Goal: Task Accomplishment & Management: Complete application form

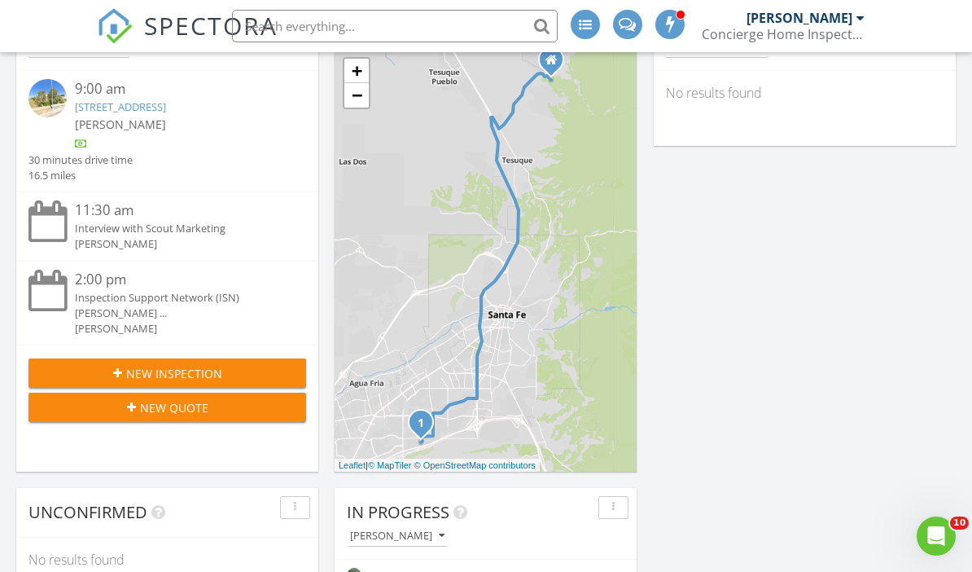
scroll to position [1971, 973]
click at [130, 365] on span "New Inspection" at bounding box center [174, 373] width 96 height 17
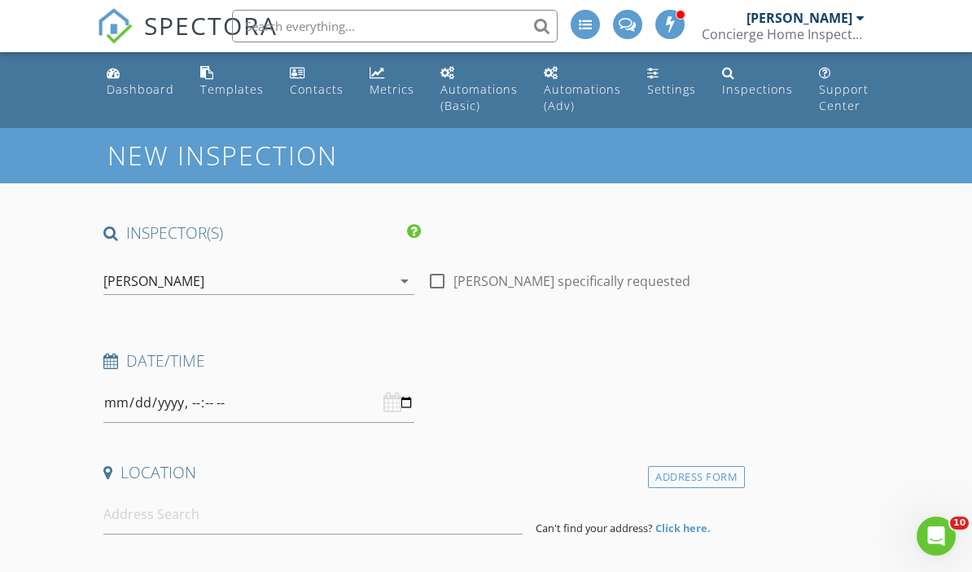
click at [404, 285] on icon "arrow_drop_down" at bounding box center [405, 281] width 20 height 20
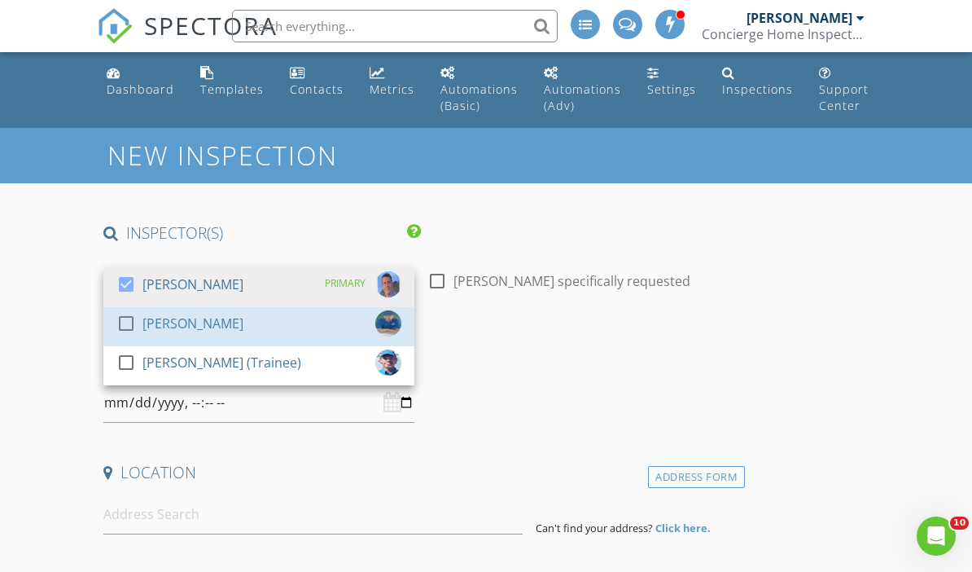
click at [142, 313] on div "check_box_outline_blank" at bounding box center [129, 323] width 26 height 20
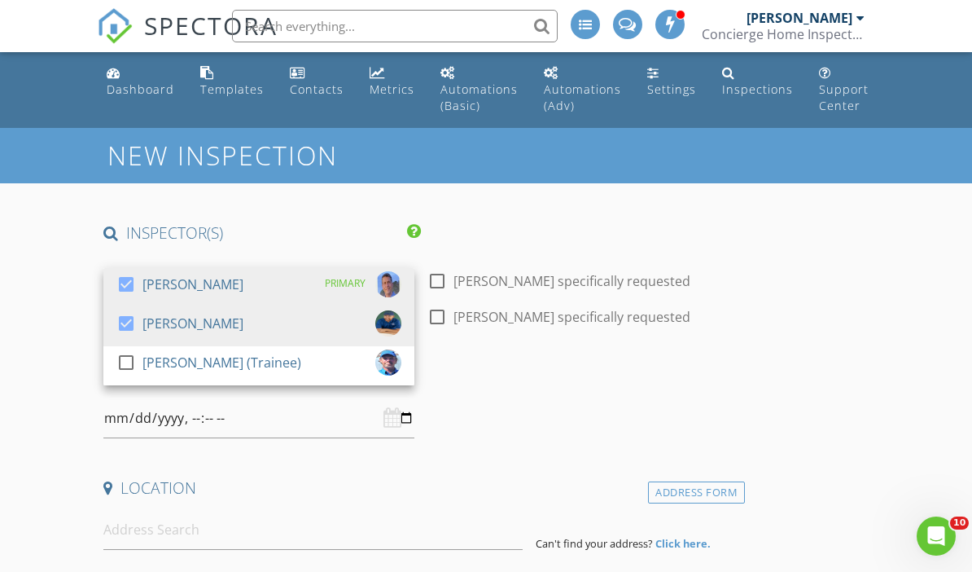
click at [142, 274] on div "check_box" at bounding box center [129, 284] width 26 height 20
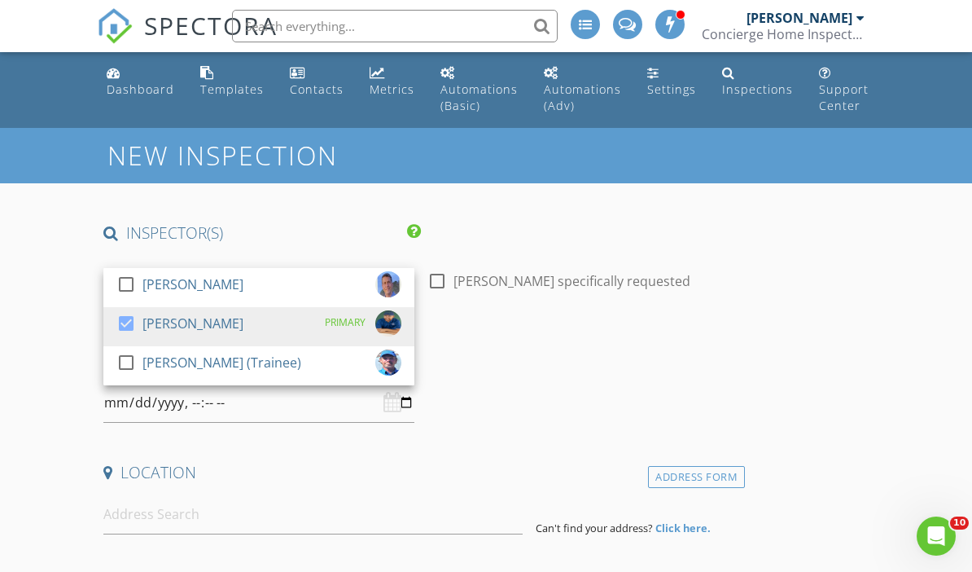
click at [525, 383] on div "Date/Time" at bounding box center [421, 386] width 648 height 72
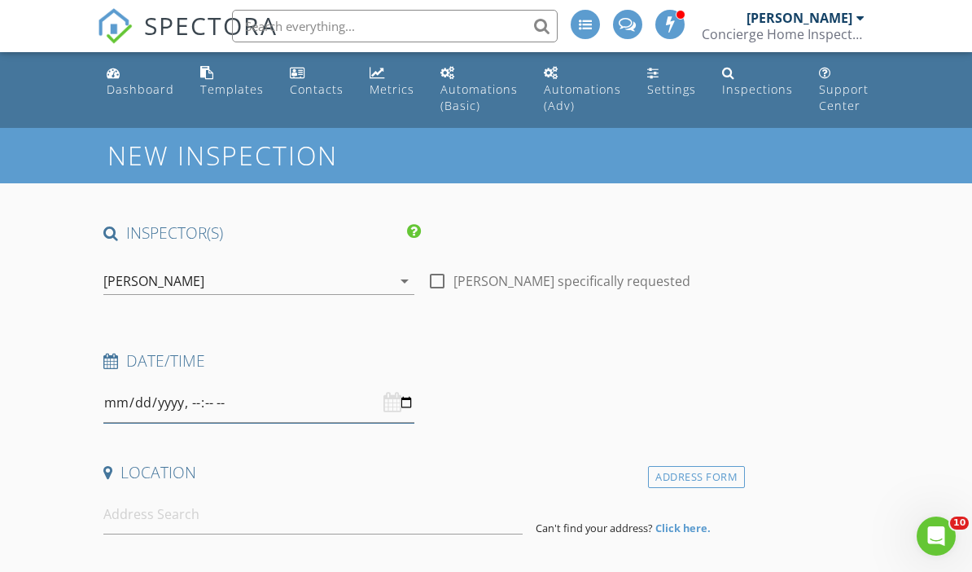
click at [235, 406] on input "datetime-local" at bounding box center [258, 403] width 311 height 40
type input "2025-08-28T13:30"
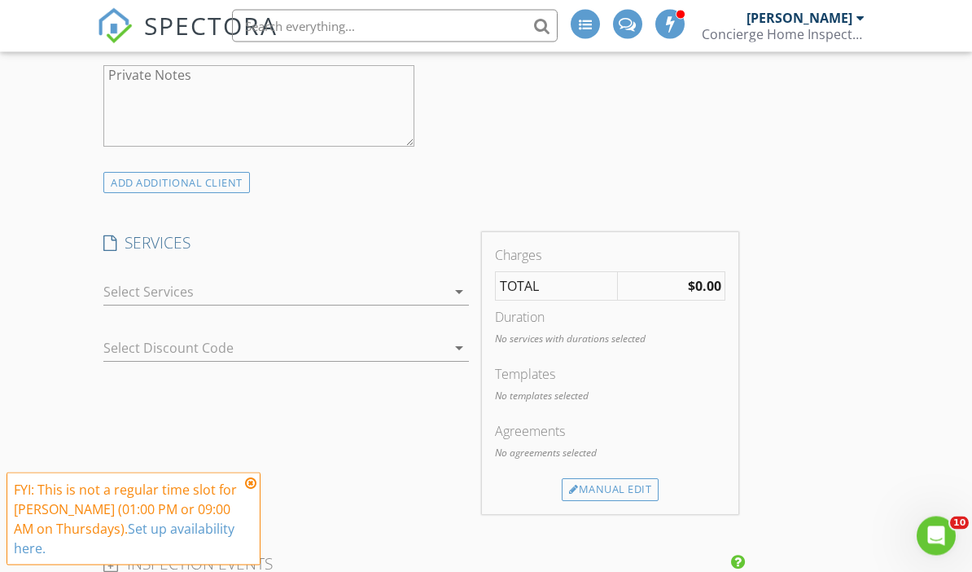
scroll to position [1025, 0]
click at [453, 285] on icon "arrow_drop_down" at bounding box center [459, 292] width 20 height 20
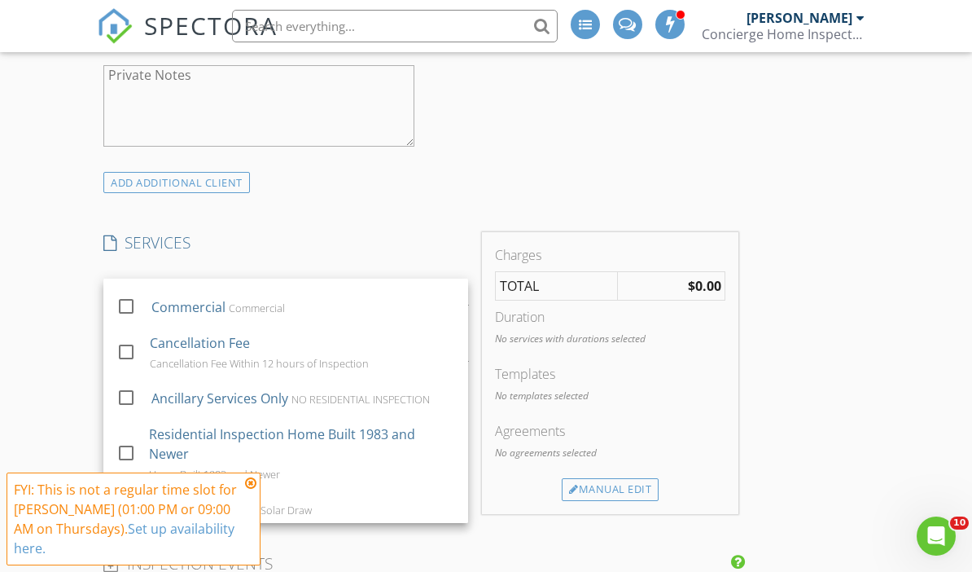
scroll to position [111, 0]
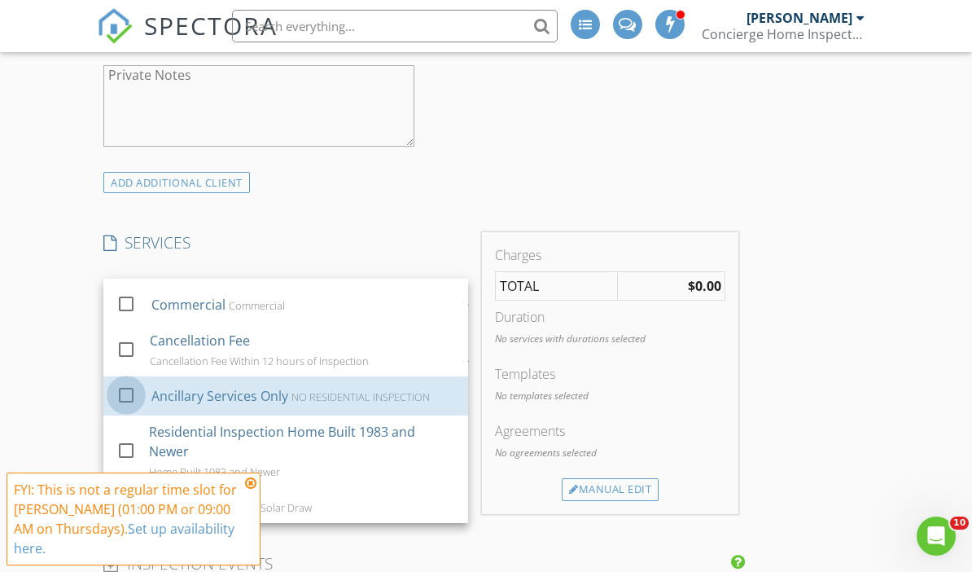
click at [132, 385] on div at bounding box center [126, 394] width 28 height 28
checkbox input "false"
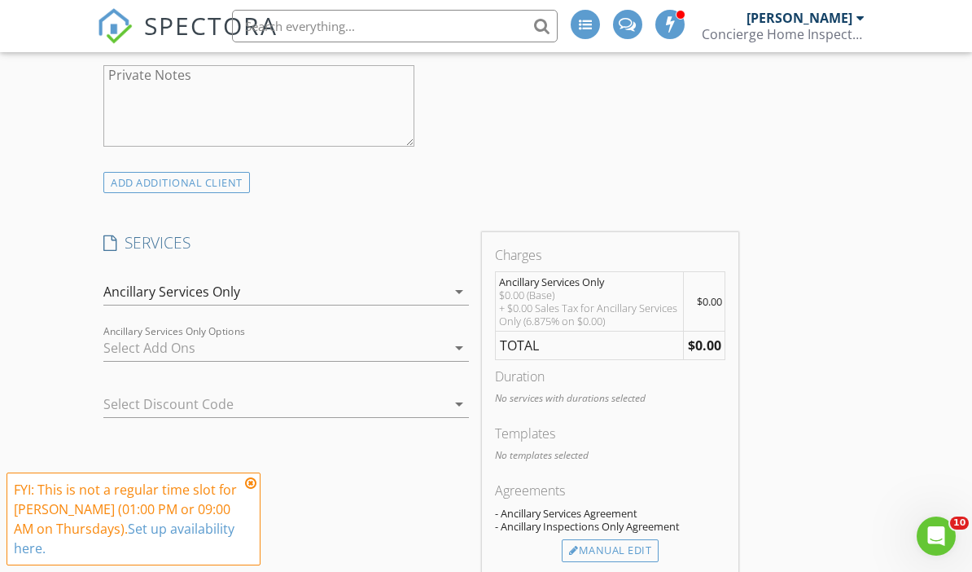
click at [454, 338] on icon "arrow_drop_down" at bounding box center [459, 348] width 20 height 20
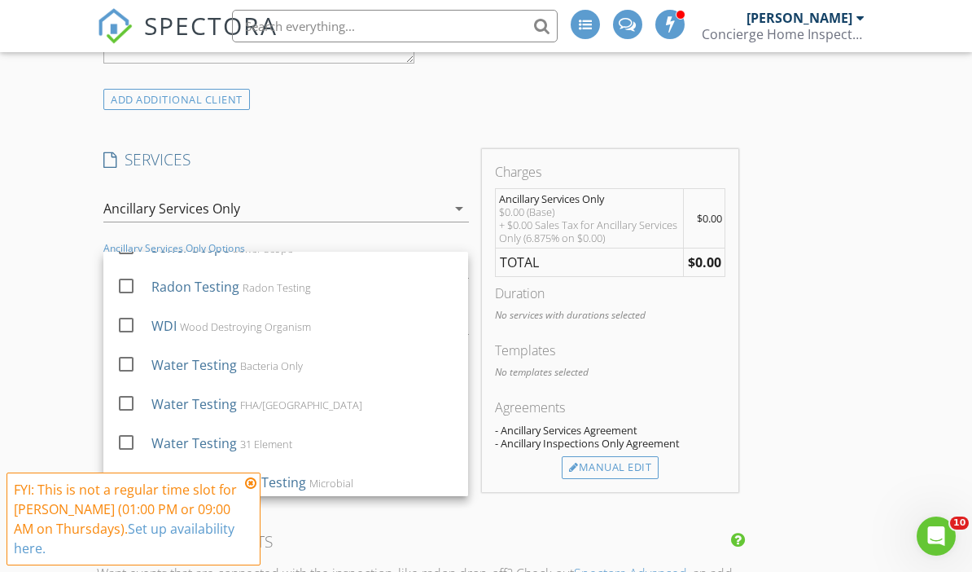
scroll to position [61, 0]
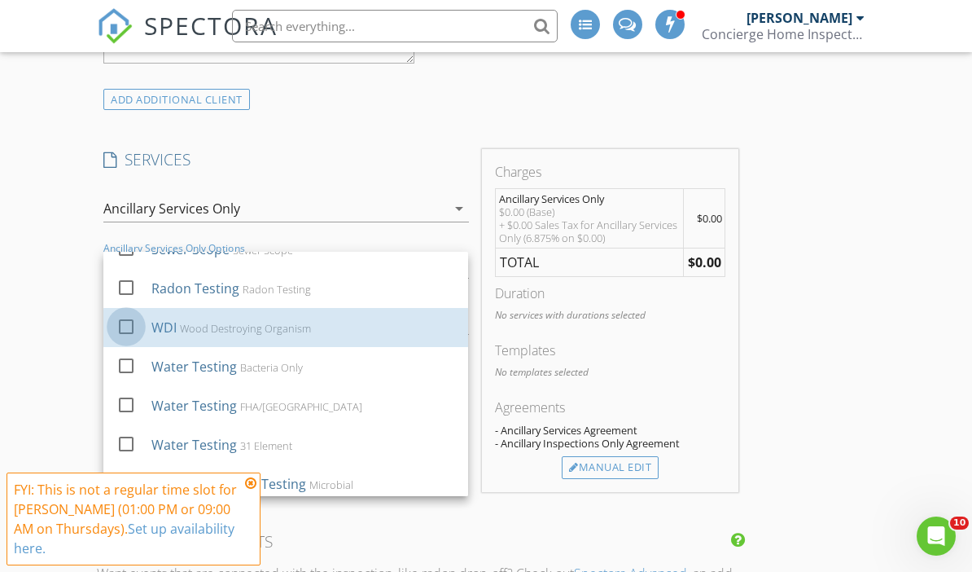
click at [134, 323] on div at bounding box center [126, 326] width 28 height 28
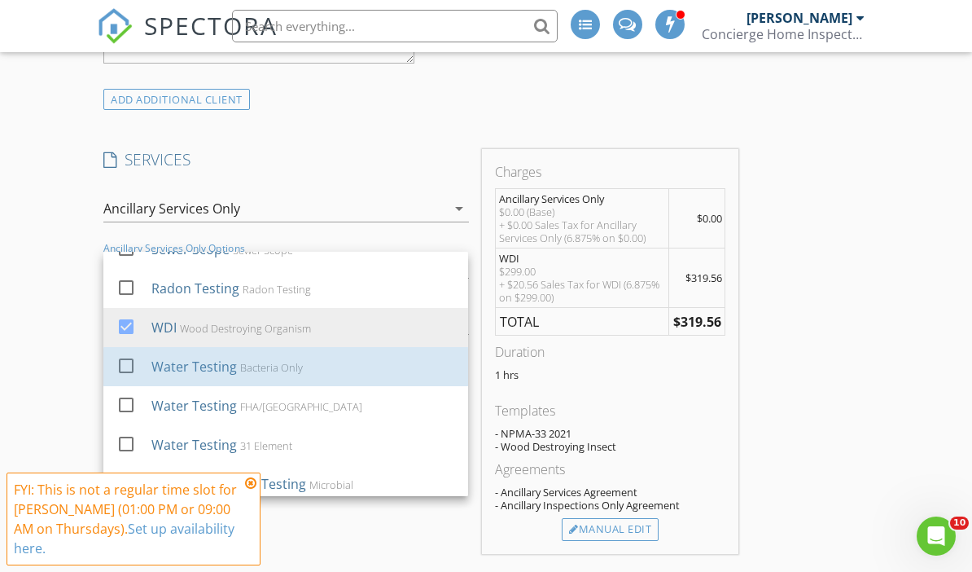
click at [107, 357] on link "check_box_outline_blank Water Testing Bacteria Only" at bounding box center [285, 366] width 365 height 39
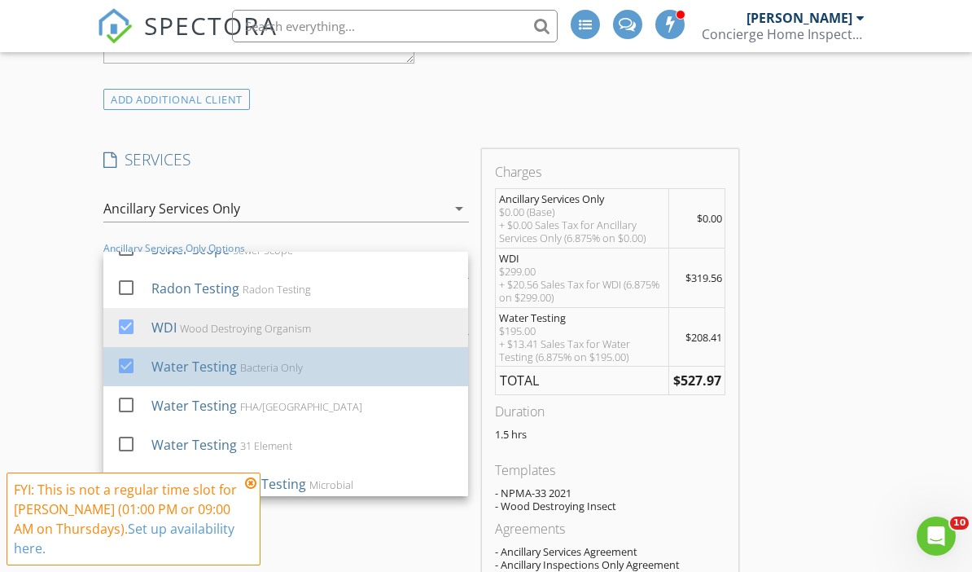
click at [117, 354] on div at bounding box center [126, 365] width 28 height 28
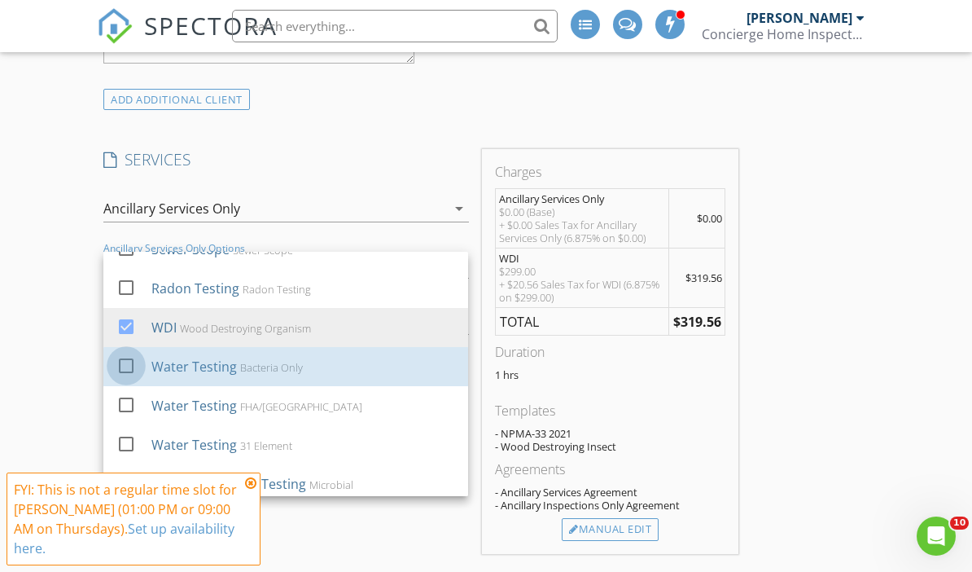
click at [121, 353] on div at bounding box center [126, 365] width 28 height 28
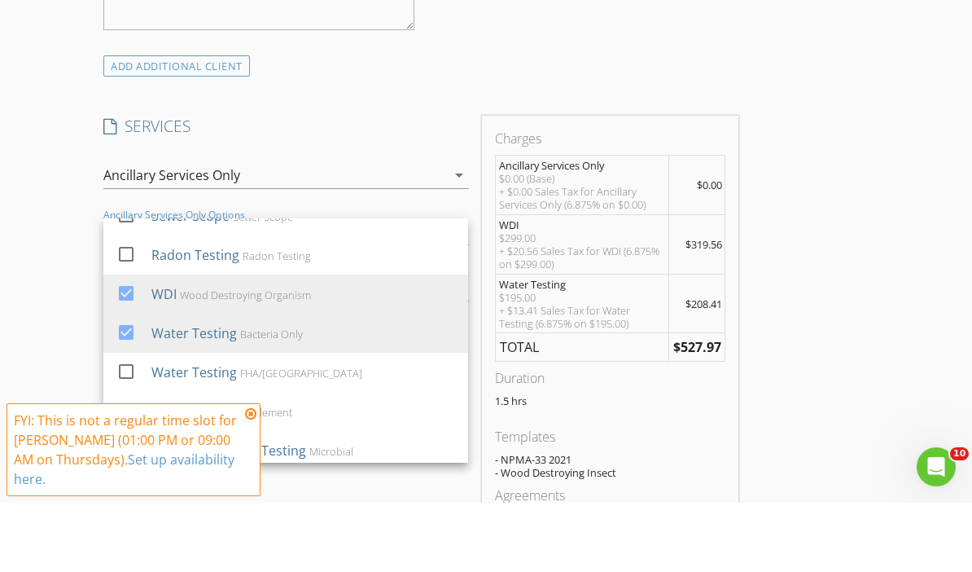
scroll to position [1141, 0]
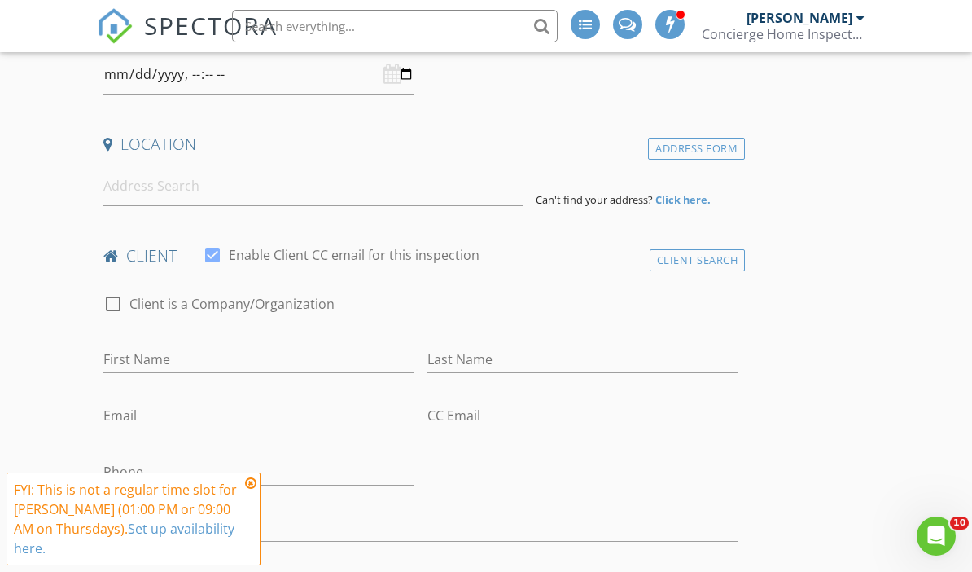
scroll to position [322, 0]
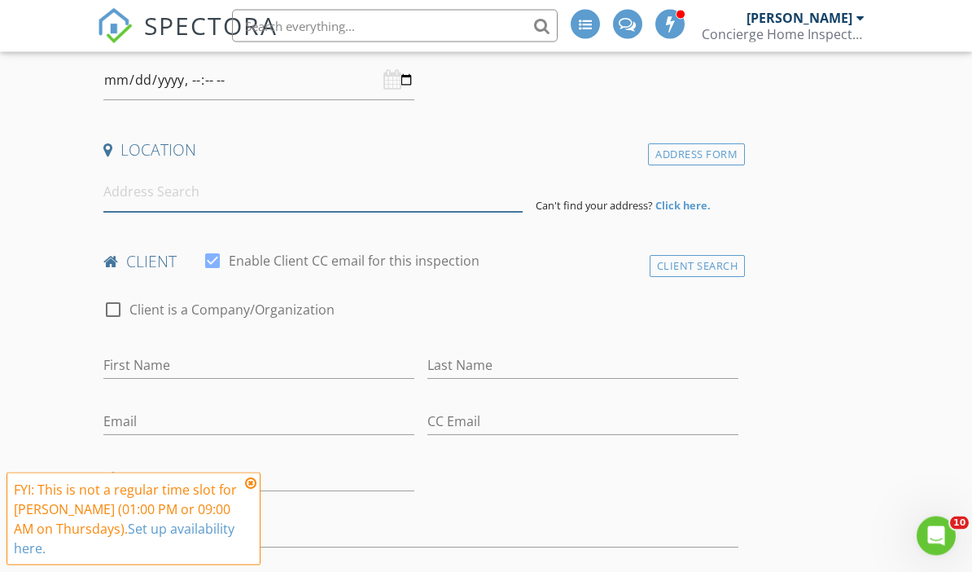
click at [296, 182] on input at bounding box center [312, 193] width 419 height 40
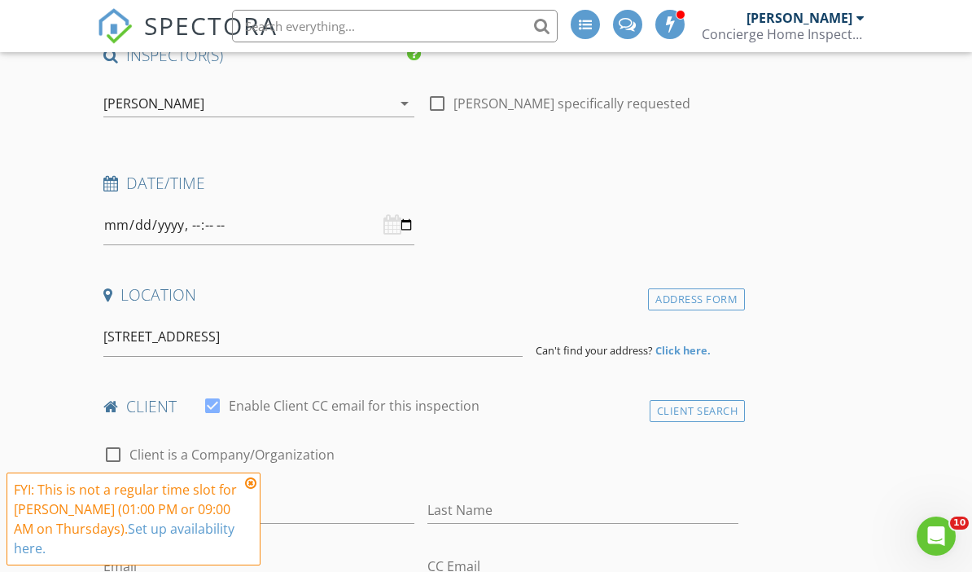
scroll to position [189, 0]
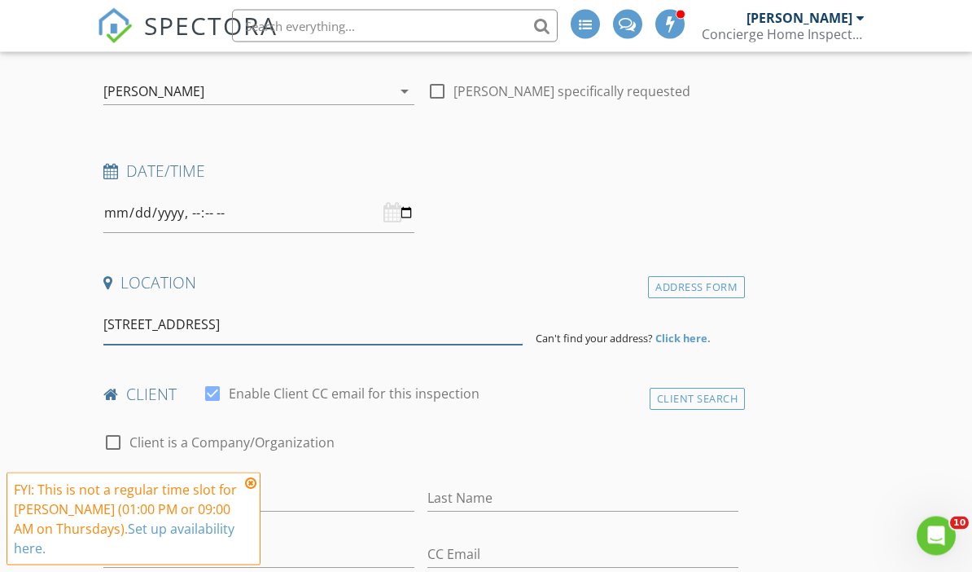
click at [265, 318] on input "83 state hwy" at bounding box center [312, 325] width 419 height 40
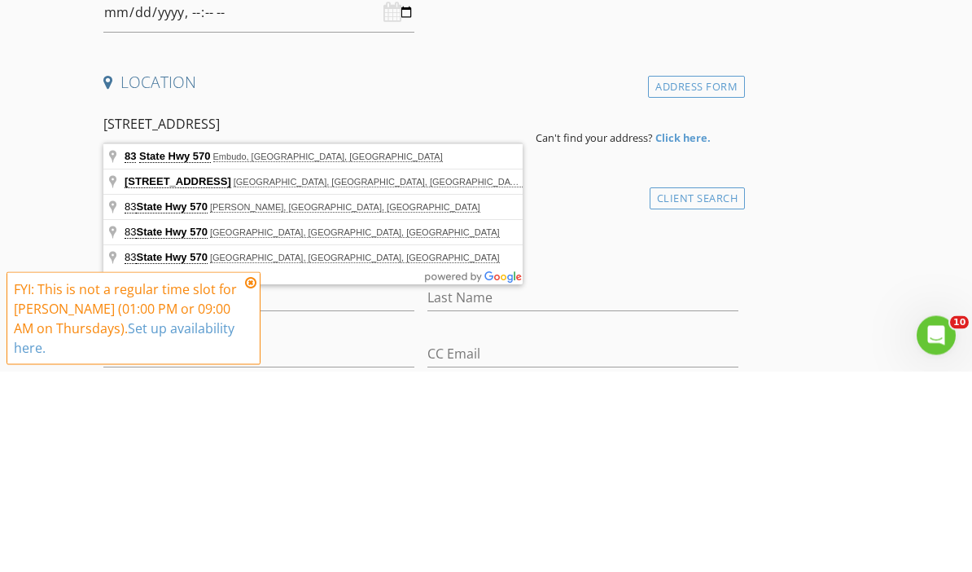
type input "83 State Hwy 570, Embudo, NM, USA"
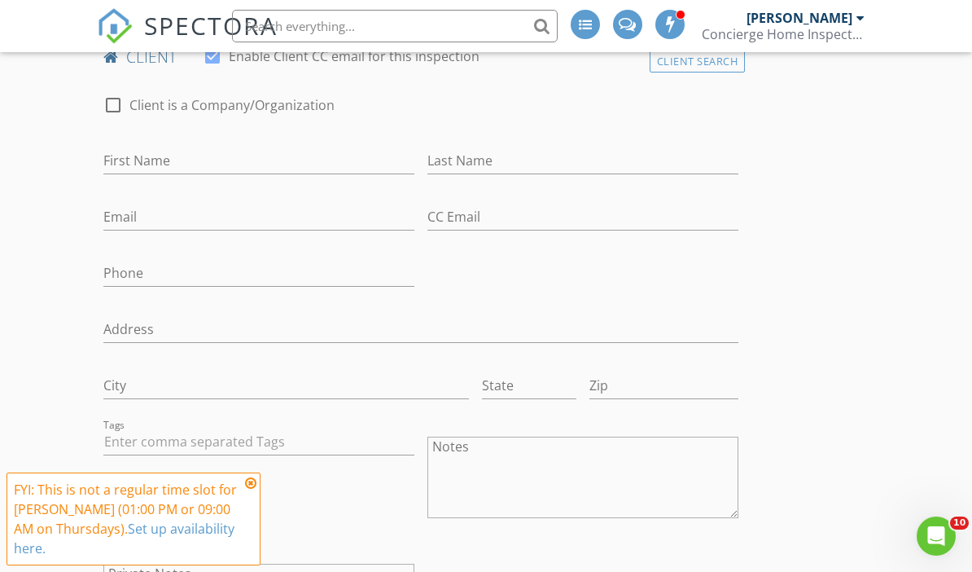
scroll to position [859, 0]
click at [177, 148] on input "First Name" at bounding box center [258, 161] width 311 height 27
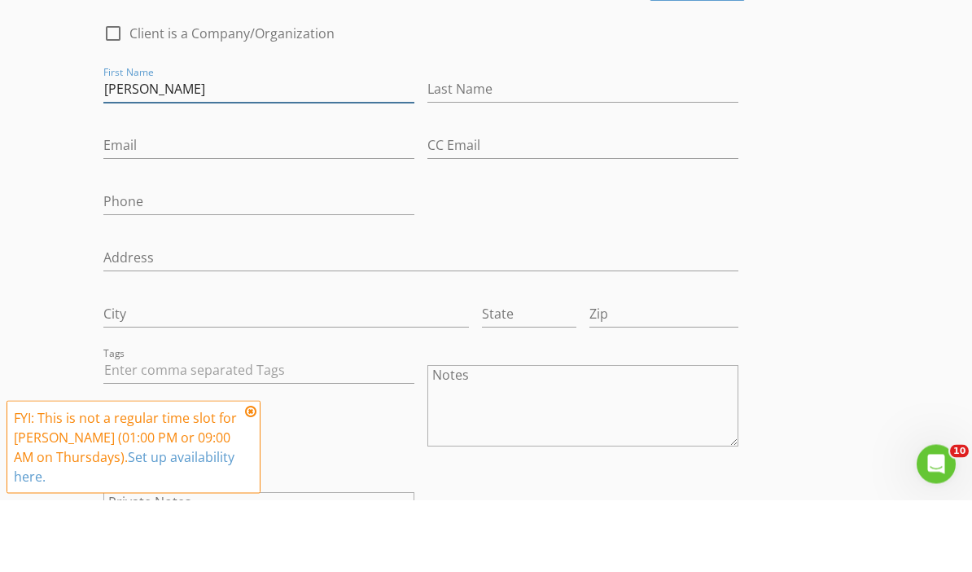
type input "Nathan"
click at [508, 148] on input "Last Name" at bounding box center [582, 161] width 311 height 27
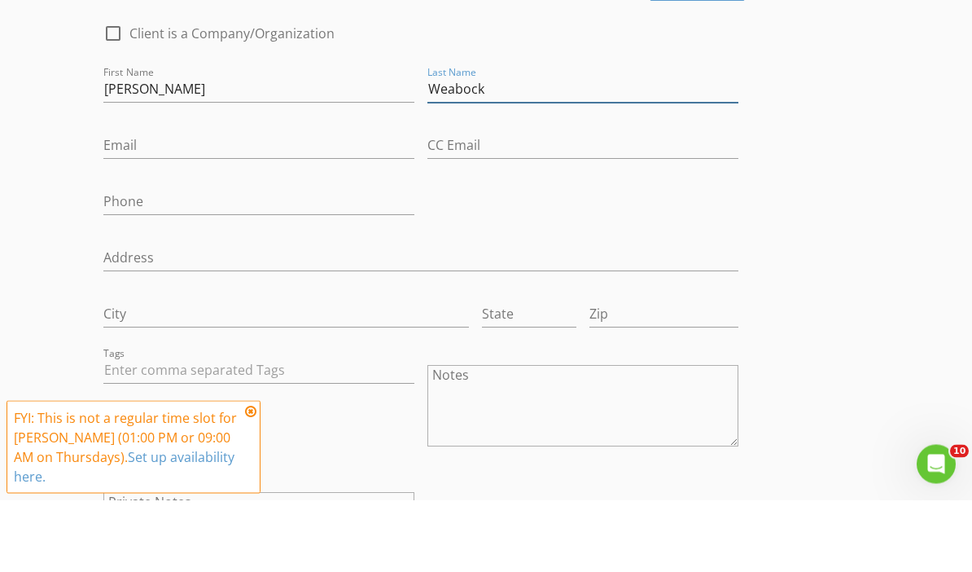
type input "Weabock"
click at [248, 204] on input "Email" at bounding box center [258, 217] width 311 height 27
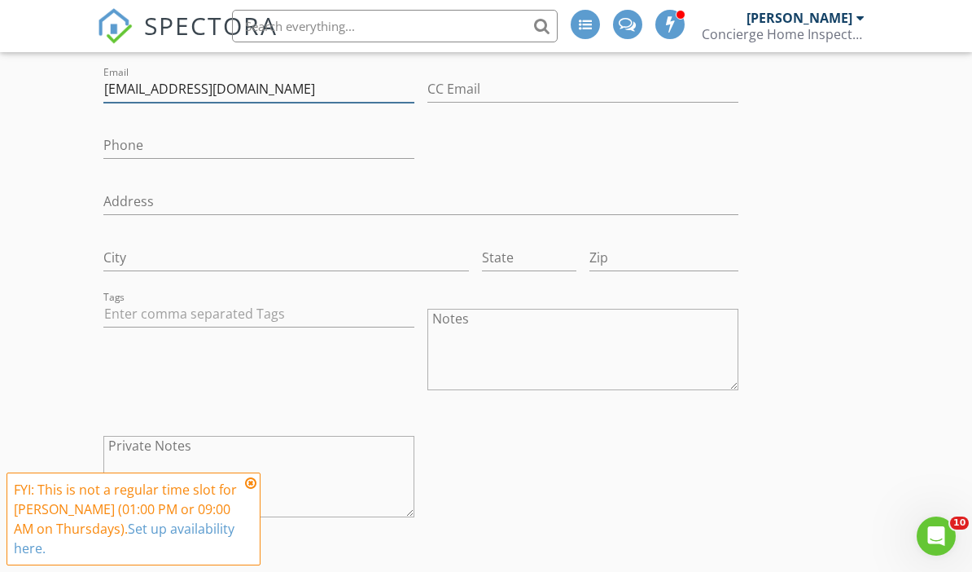
type input "Nweabock@newdayusa.com"
click at [217, 138] on input "Phone" at bounding box center [258, 145] width 311 height 27
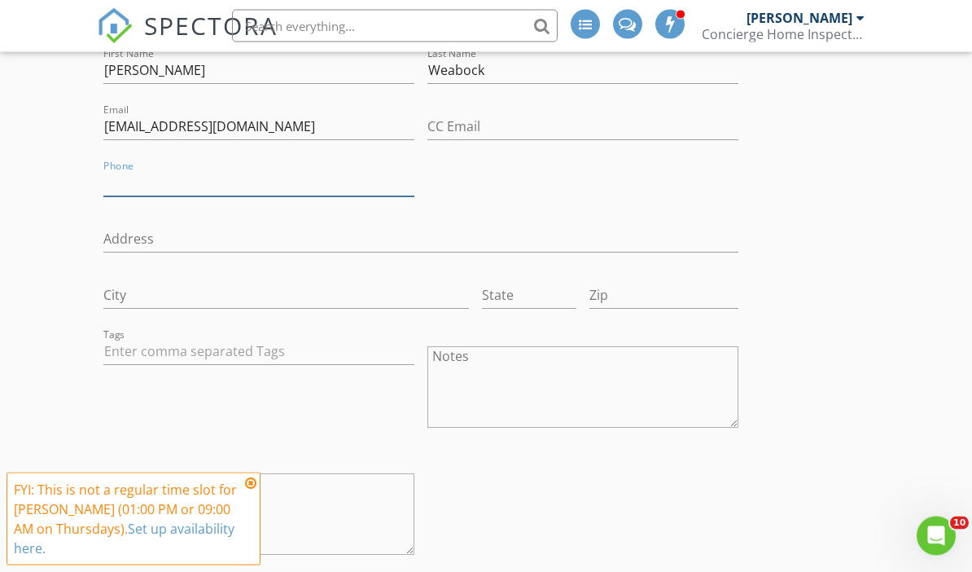
scroll to position [943, 0]
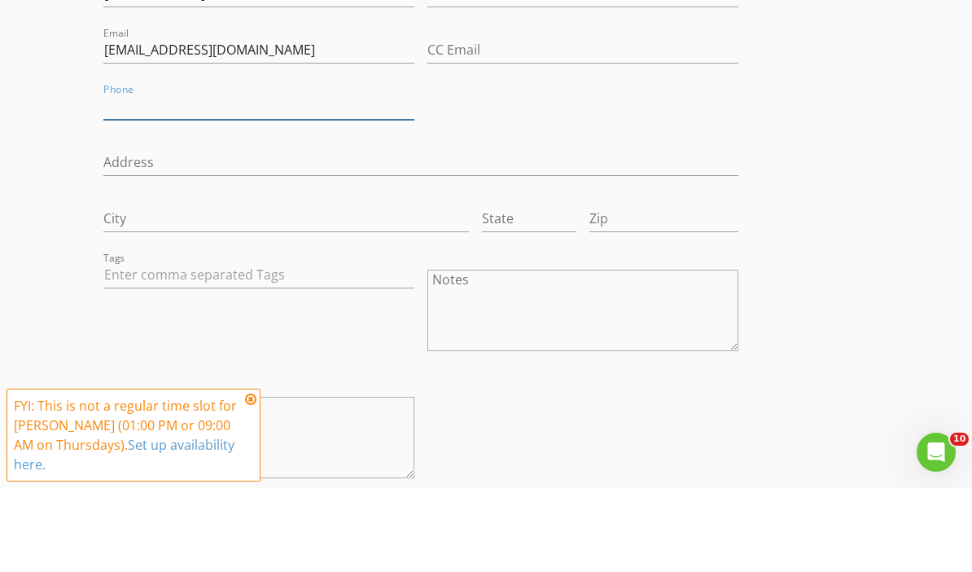
click at [222, 177] on input "Phone" at bounding box center [258, 190] width 311 height 27
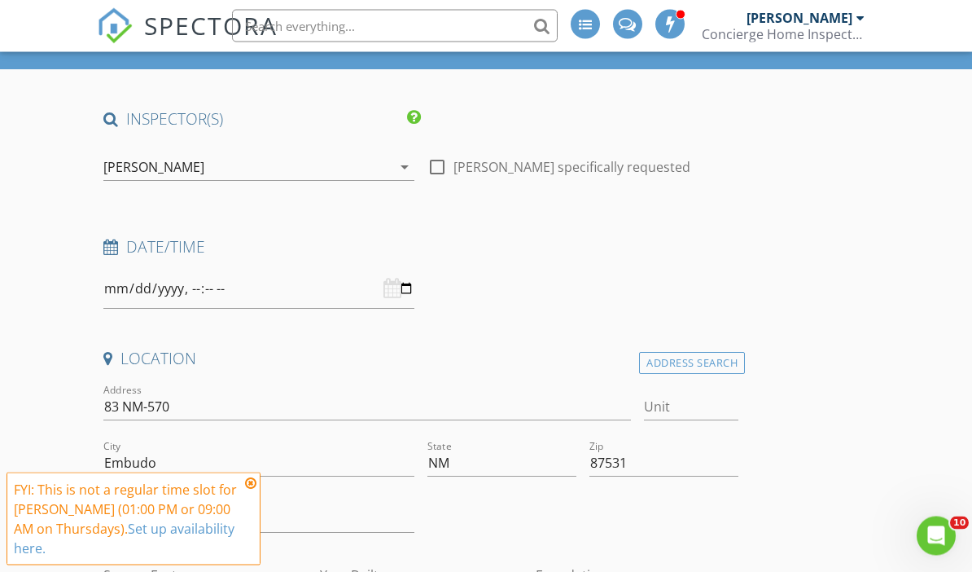
scroll to position [0, 0]
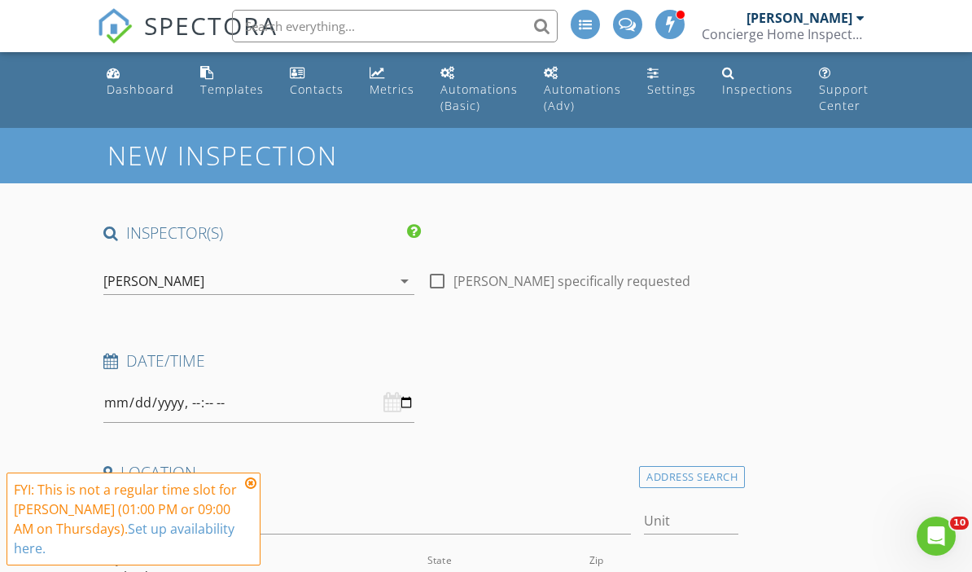
type input "[PHONE_NUMBER]"
click at [229, 393] on input "datetime-local" at bounding box center [258, 403] width 311 height 40
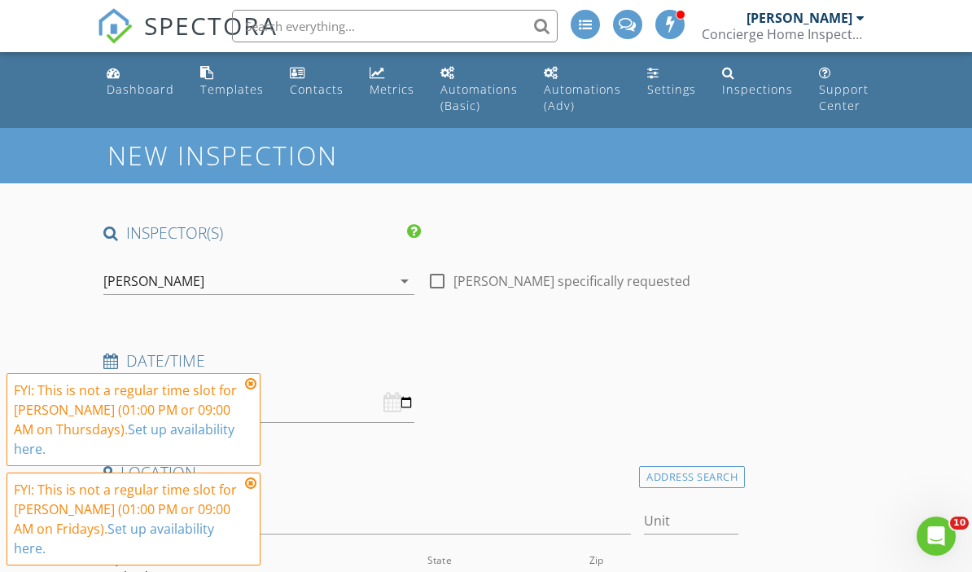
click at [252, 492] on div "FYI: This is not a regular time slot for Seth Snow (01:00 PM or 09:00 AM on Fri…" at bounding box center [134, 518] width 254 height 93
click at [257, 410] on input "datetime-local" at bounding box center [258, 403] width 311 height 40
click at [254, 489] on icon at bounding box center [250, 482] width 11 height 13
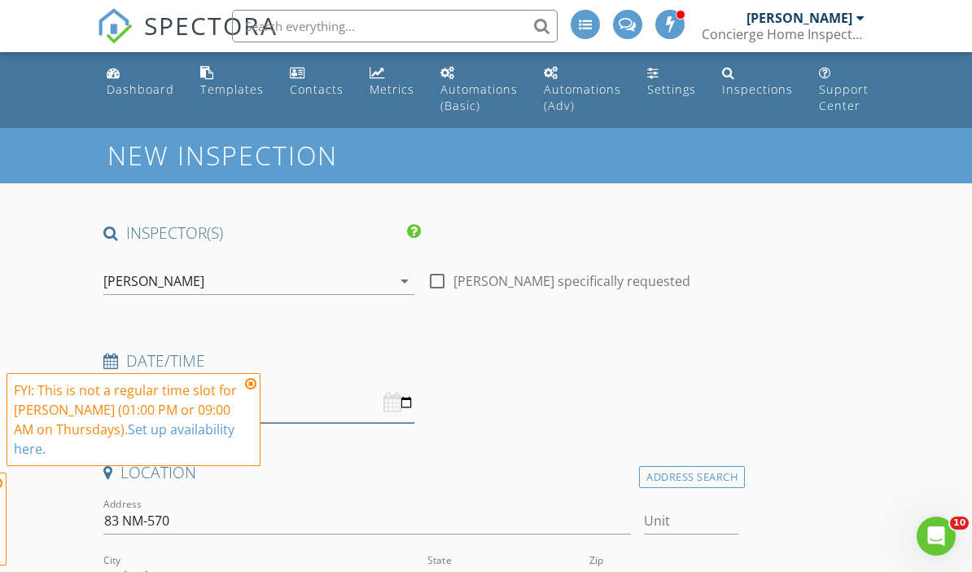
click at [256, 410] on input "datetime-local" at bounding box center [258, 403] width 311 height 40
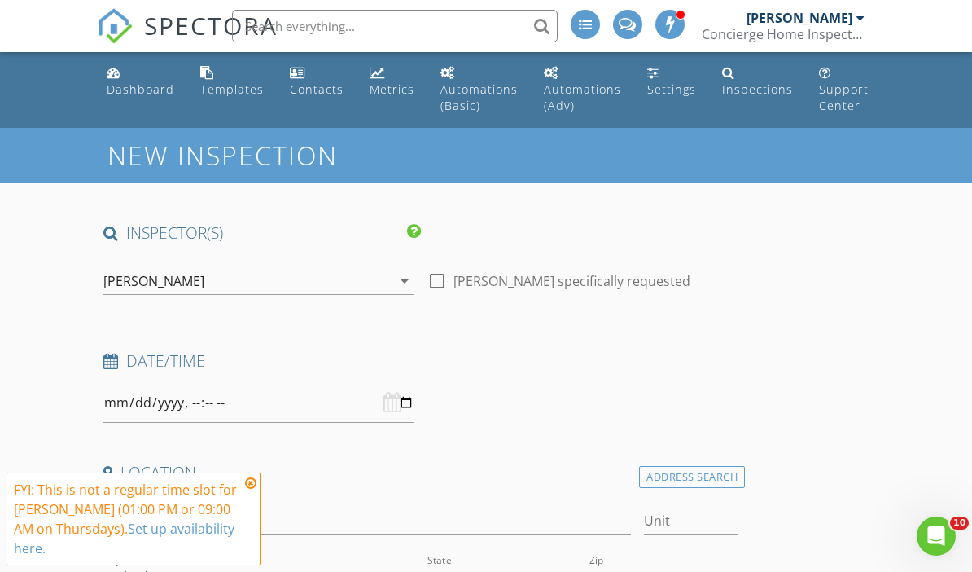
click at [252, 489] on icon at bounding box center [250, 482] width 11 height 13
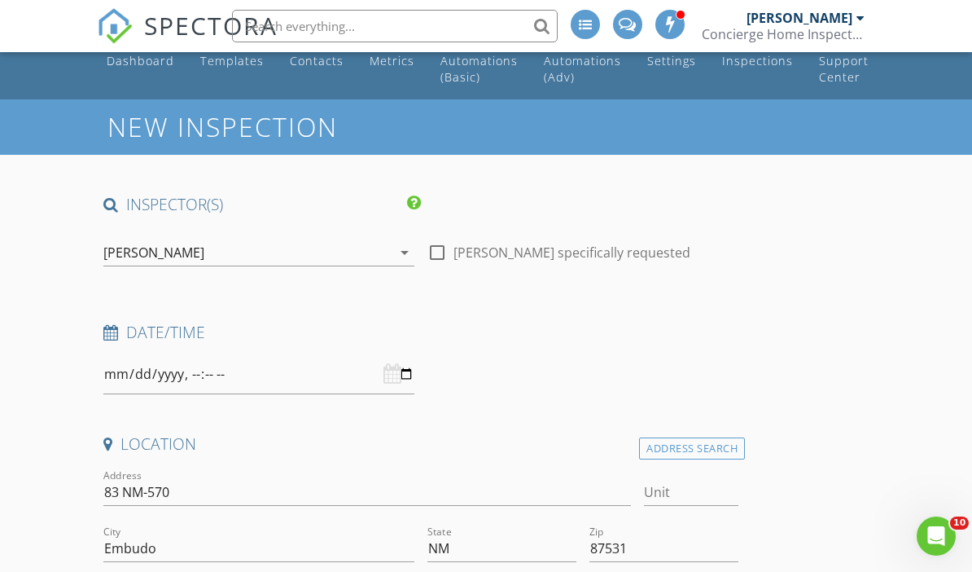
scroll to position [69, 0]
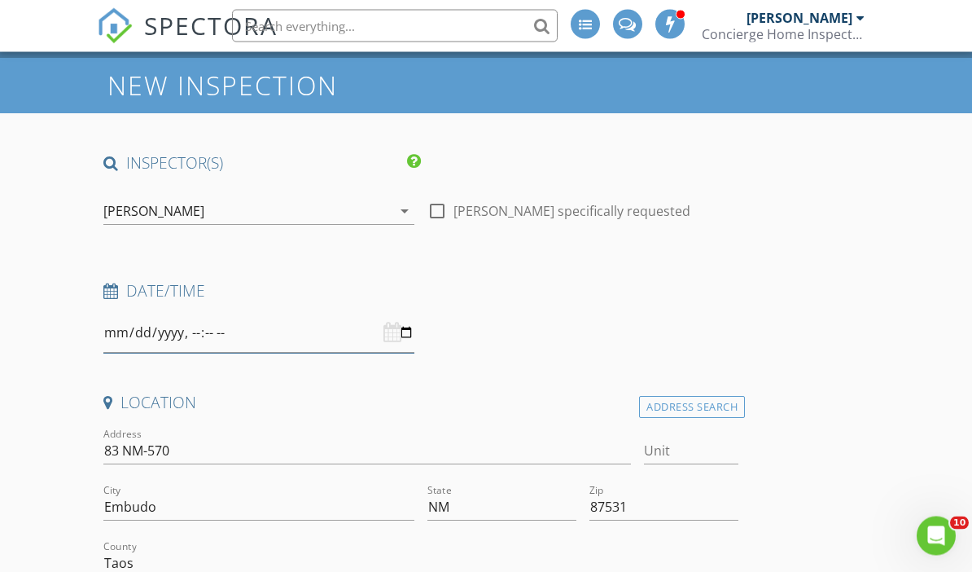
click at [300, 323] on input "datetime-local" at bounding box center [258, 333] width 311 height 40
type input "[DATE]T13:00"
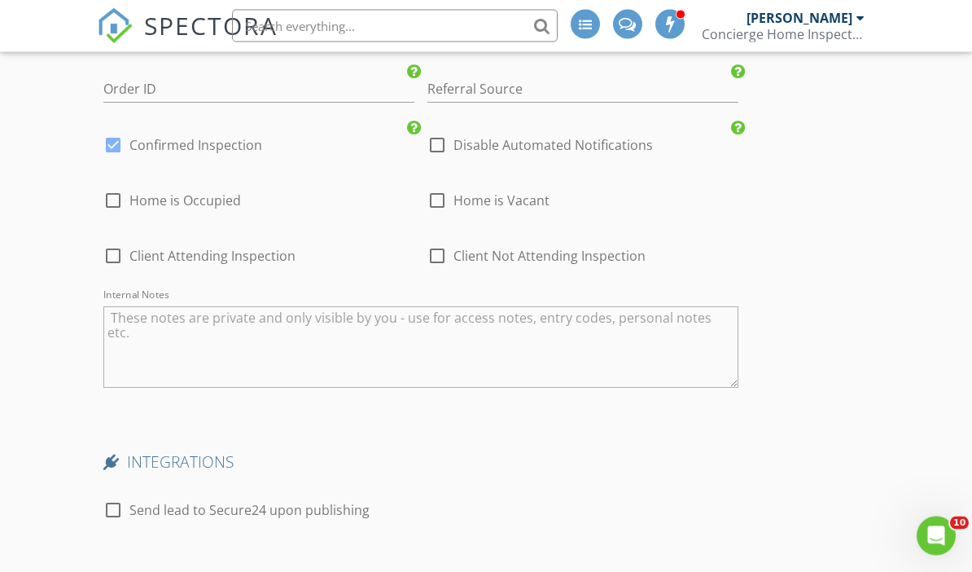
scroll to position [2787, 0]
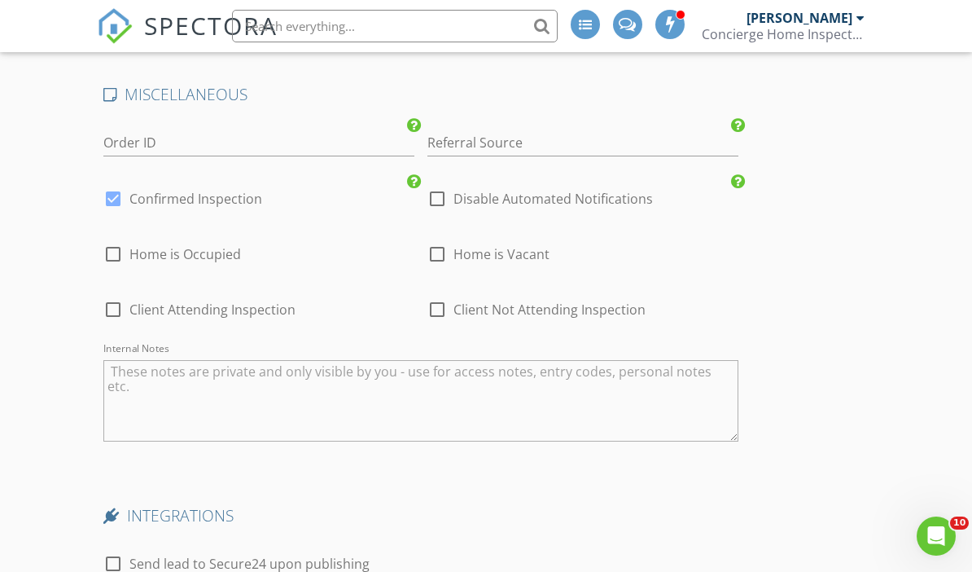
click at [442, 185] on div at bounding box center [437, 199] width 28 height 28
checkbox input "true"
click at [106, 189] on div at bounding box center [113, 199] width 28 height 28
checkbox input "false"
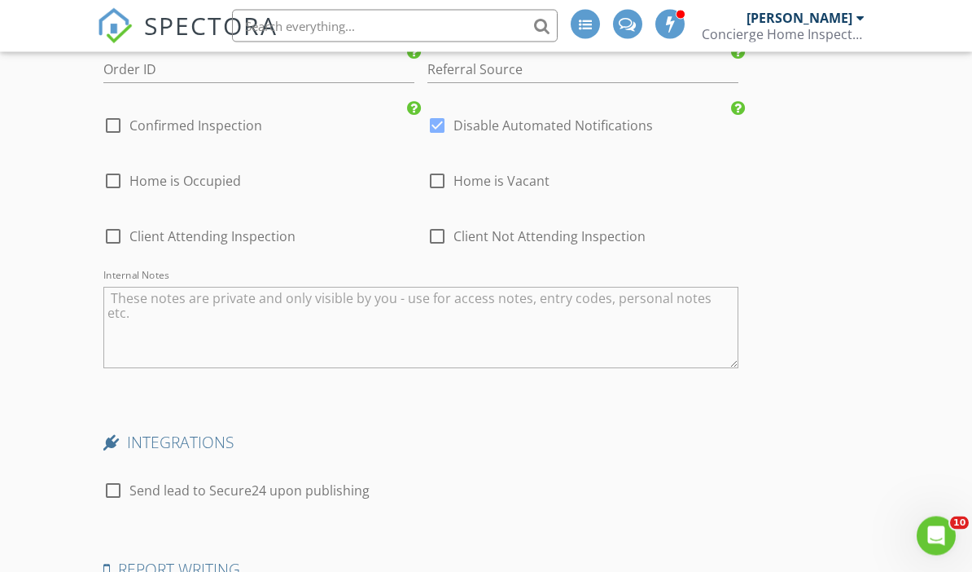
scroll to position [3165, 0]
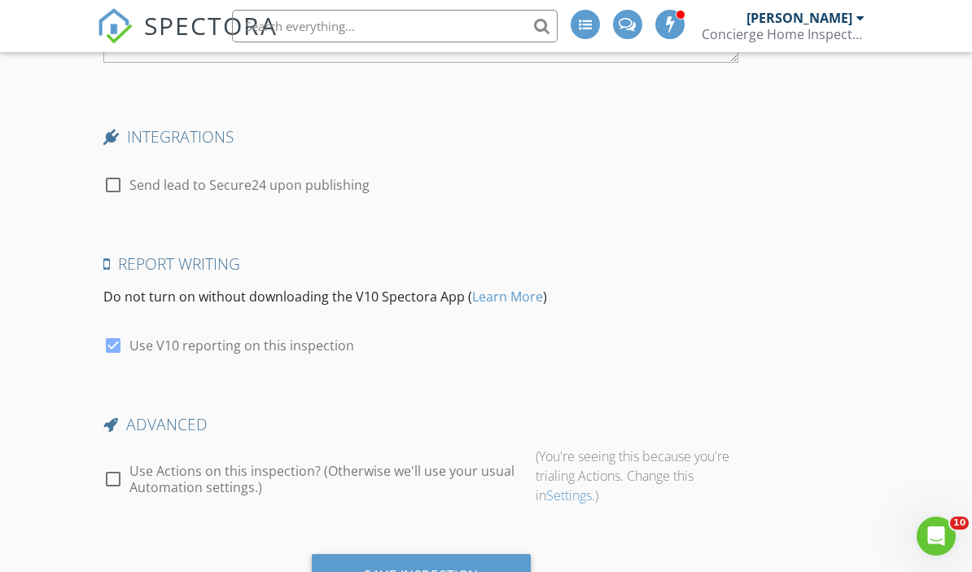
click at [401, 567] on div "Save Inspection" at bounding box center [421, 575] width 115 height 16
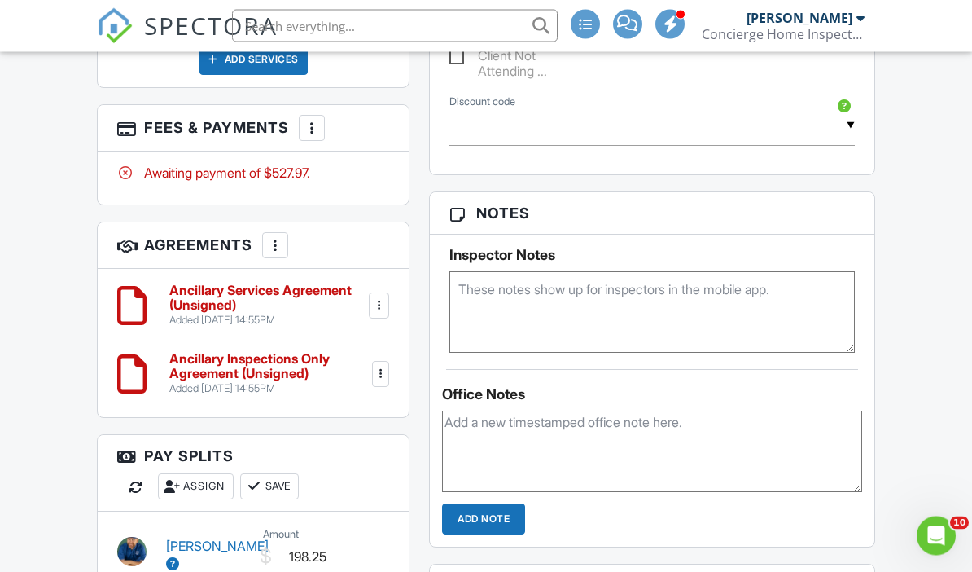
scroll to position [1262, 0]
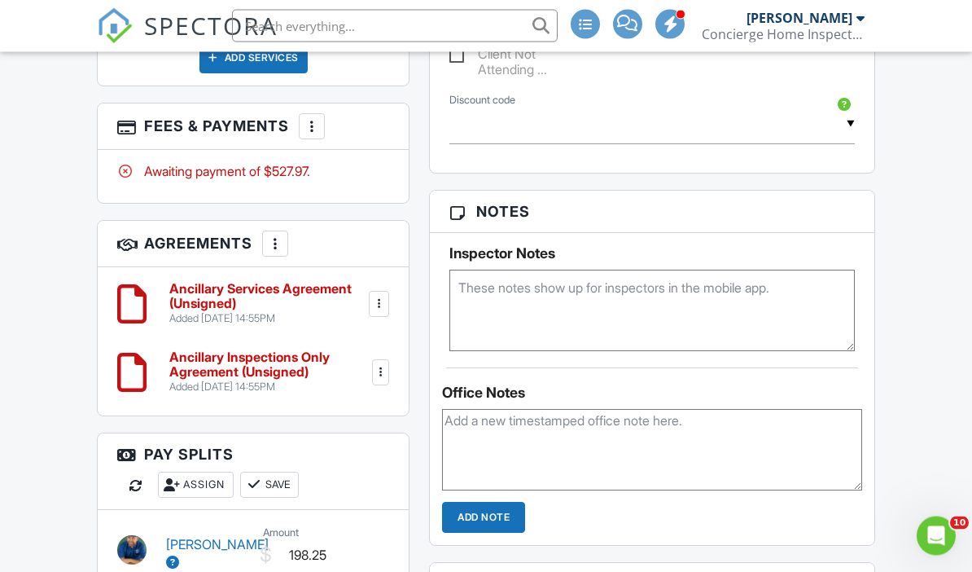
click at [529, 313] on textarea at bounding box center [651, 310] width 405 height 81
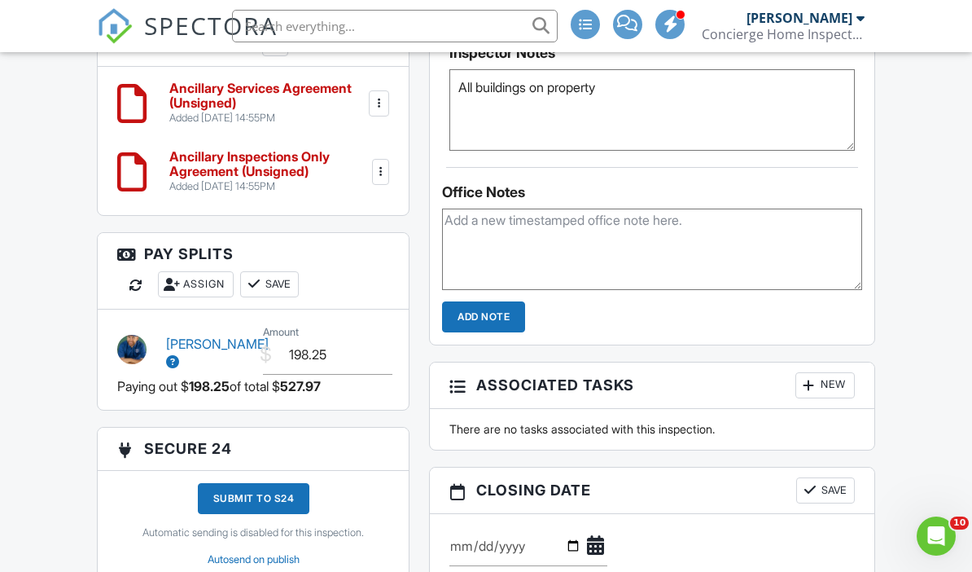
scroll to position [1361, 0]
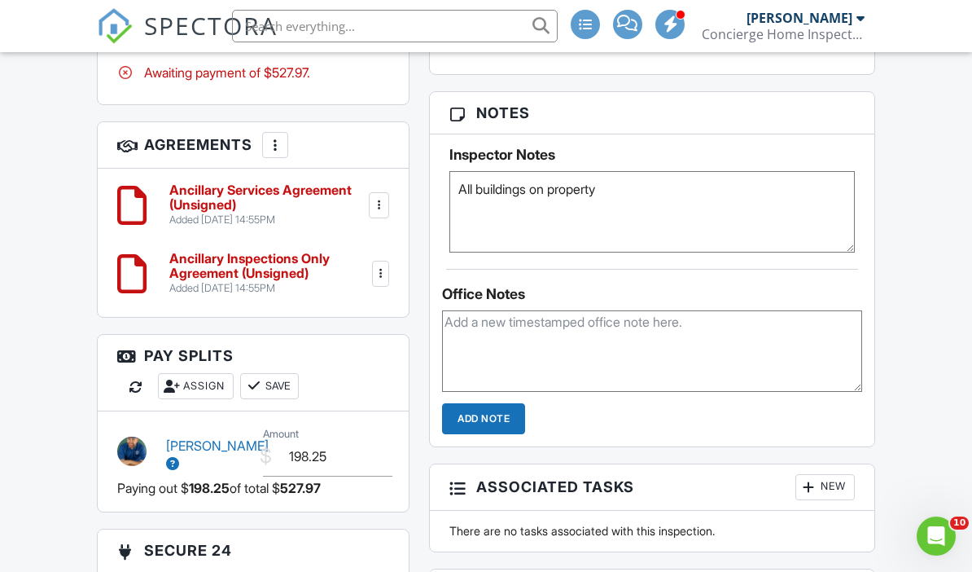
click at [648, 207] on textarea "All buildings on property" at bounding box center [651, 211] width 405 height 81
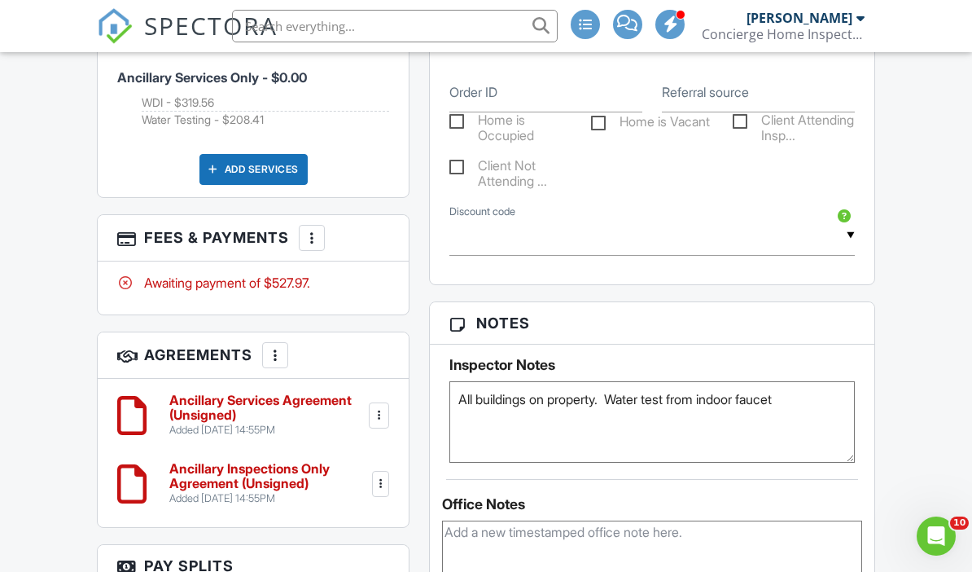
scroll to position [1150, 0]
type textarea "All buildings on property. Water test from indoor faucet"
click at [378, 403] on div at bounding box center [379, 416] width 20 height 26
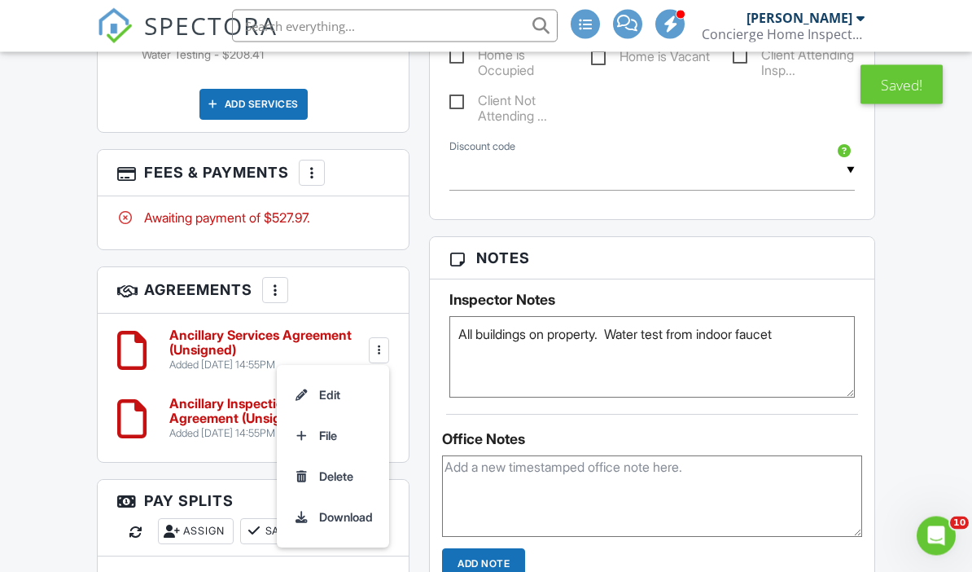
scroll to position [1216, 0]
click at [339, 497] on li "Download" at bounding box center [333, 517] width 93 height 41
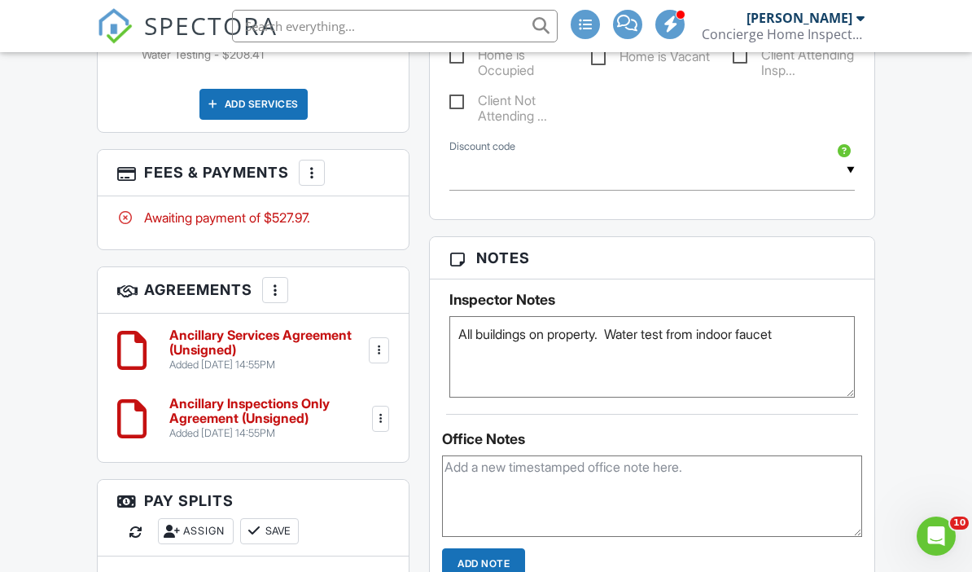
scroll to position [1285, 0]
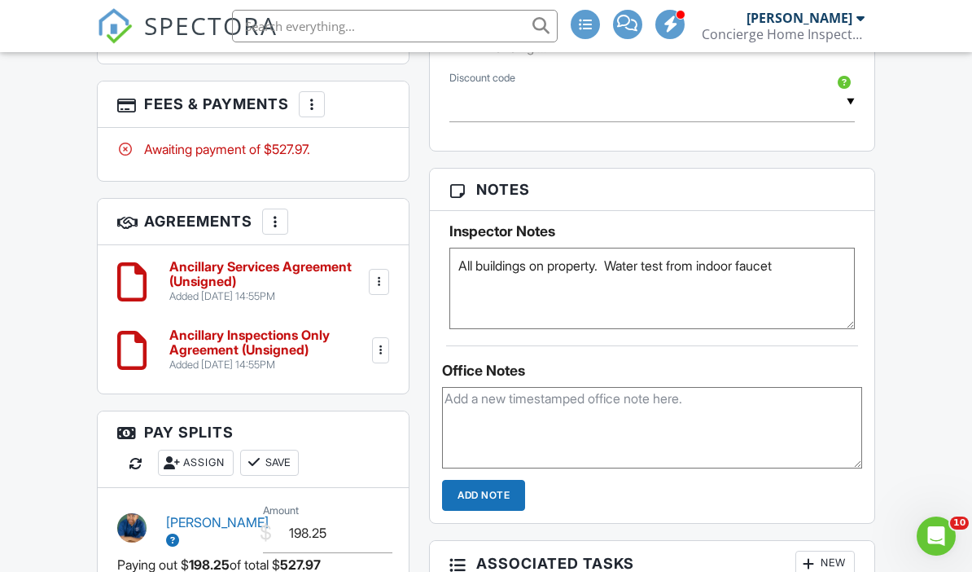
click at [375, 342] on div at bounding box center [381, 350] width 16 height 16
click at [338, 497] on li "Download" at bounding box center [333, 517] width 93 height 41
click at [375, 269] on div at bounding box center [379, 282] width 20 height 26
click at [341, 388] on li "Delete" at bounding box center [333, 408] width 93 height 41
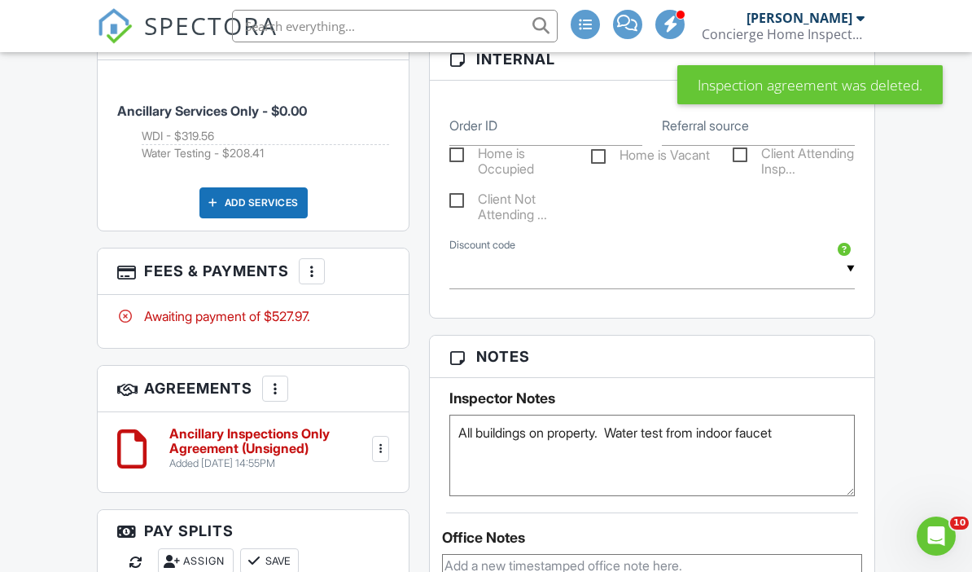
click at [380, 440] on div at bounding box center [381, 448] width 16 height 16
click at [325, 473] on li "Edit" at bounding box center [333, 493] width 93 height 41
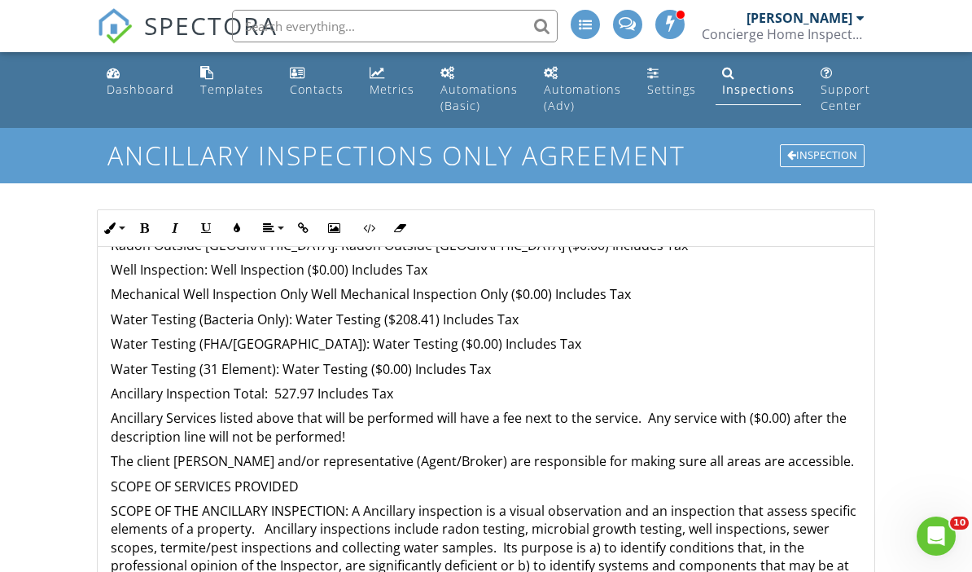
scroll to position [481, 0]
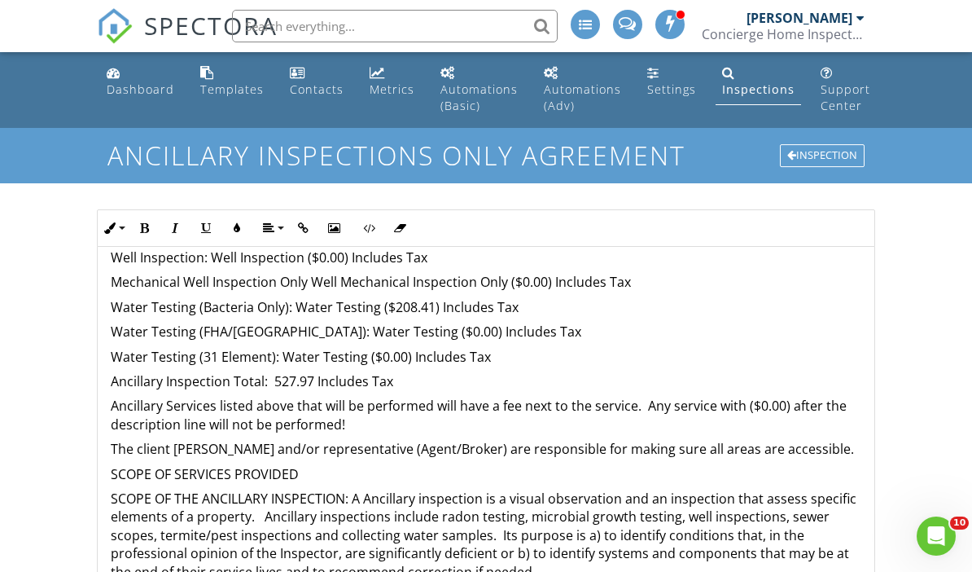
click at [281, 372] on p "Ancillary Inspection Total: 527.97 Includes Tax" at bounding box center [486, 381] width 750 height 18
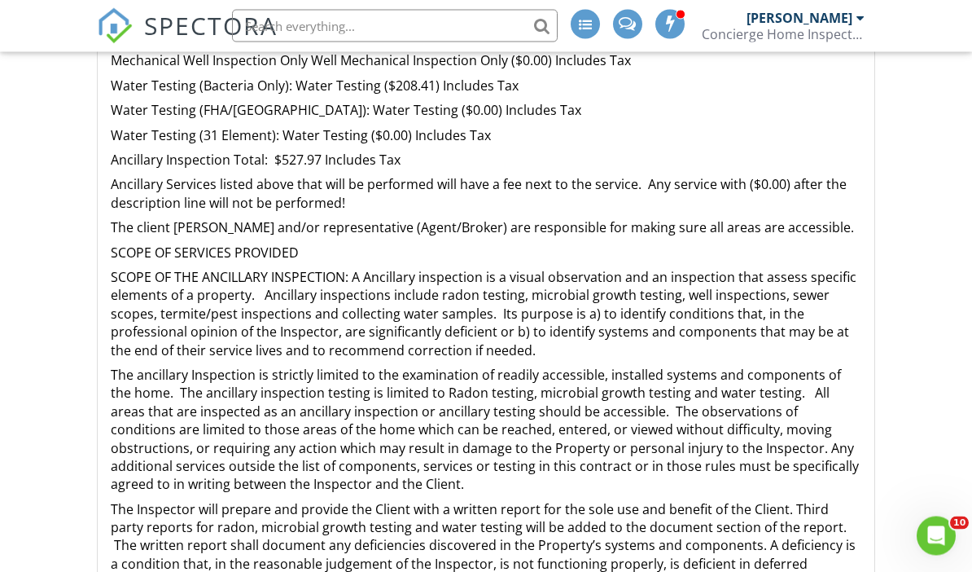
scroll to position [372, 0]
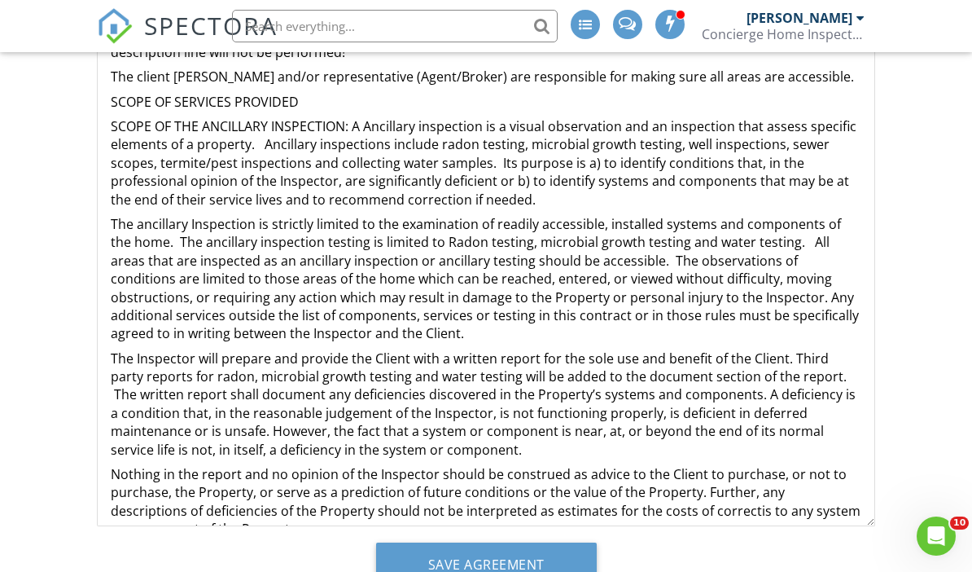
click at [517, 560] on input "Save Agreement" at bounding box center [486, 564] width 221 height 44
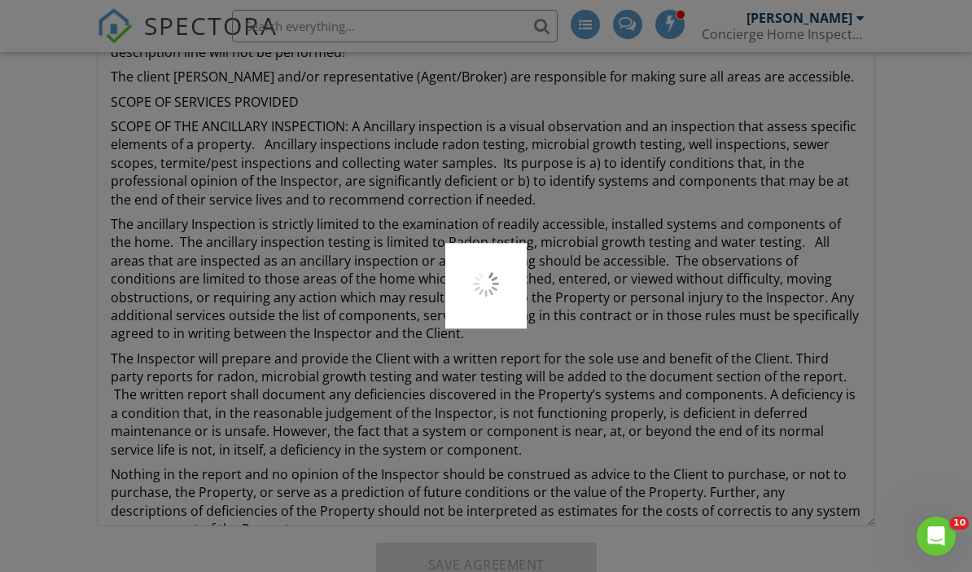
scroll to position [440, 0]
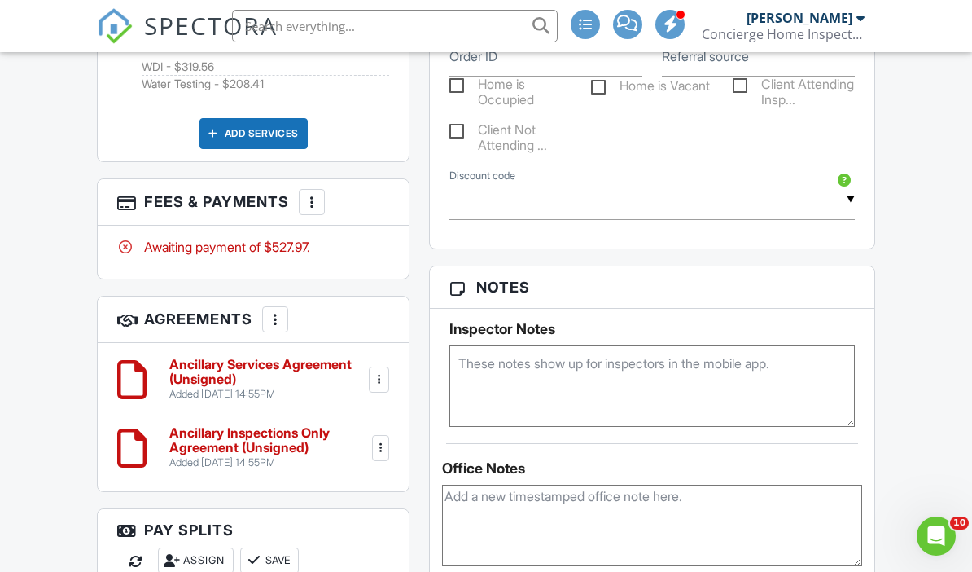
click at [388, 366] on div at bounding box center [379, 379] width 20 height 26
click at [49, 435] on div "Dashboard Templates Contacts Metrics Automations (Basic) Automations (Adv) Sett…" at bounding box center [486, 54] width 972 height 2378
click at [380, 366] on div at bounding box center [379, 379] width 20 height 26
click at [335, 526] on li "Download" at bounding box center [333, 546] width 93 height 41
click at [383, 440] on div at bounding box center [381, 448] width 16 height 16
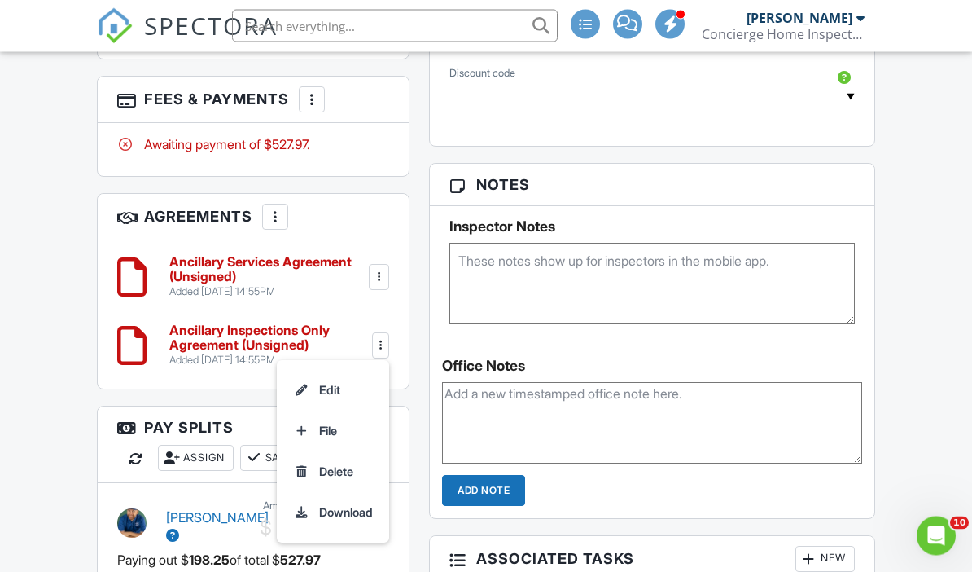
scroll to position [1290, 0]
click at [334, 491] on li "Download" at bounding box center [333, 511] width 93 height 41
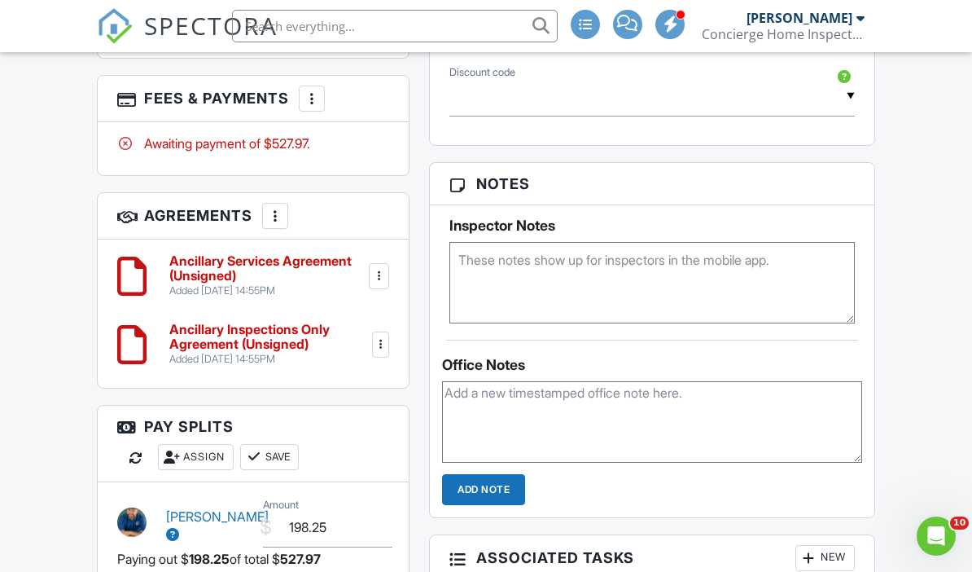
scroll to position [1360, 0]
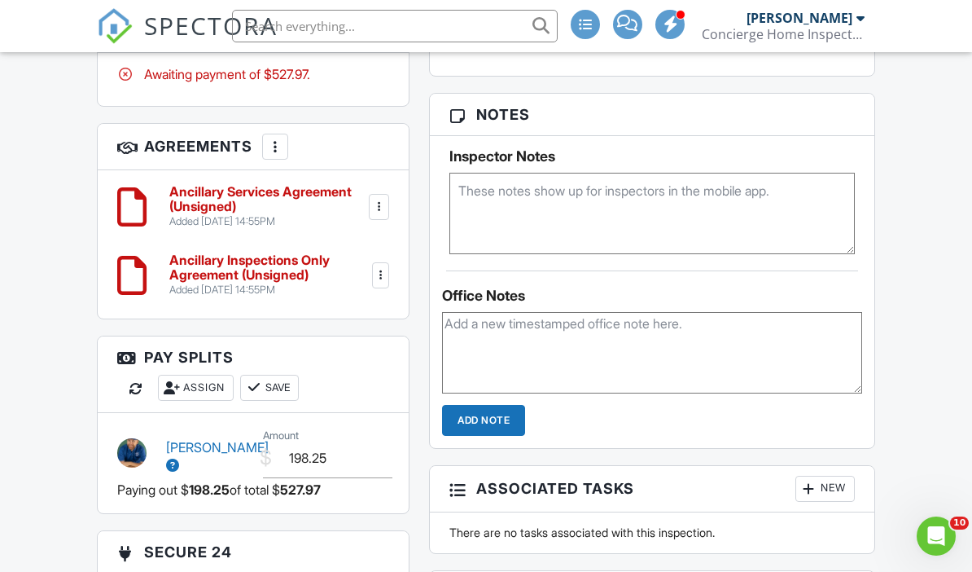
click at [383, 194] on div at bounding box center [379, 207] width 20 height 26
click at [343, 313] on li "Delete" at bounding box center [333, 333] width 93 height 41
click at [337, 313] on li "Delete" at bounding box center [333, 333] width 93 height 41
click at [383, 194] on div at bounding box center [379, 207] width 20 height 26
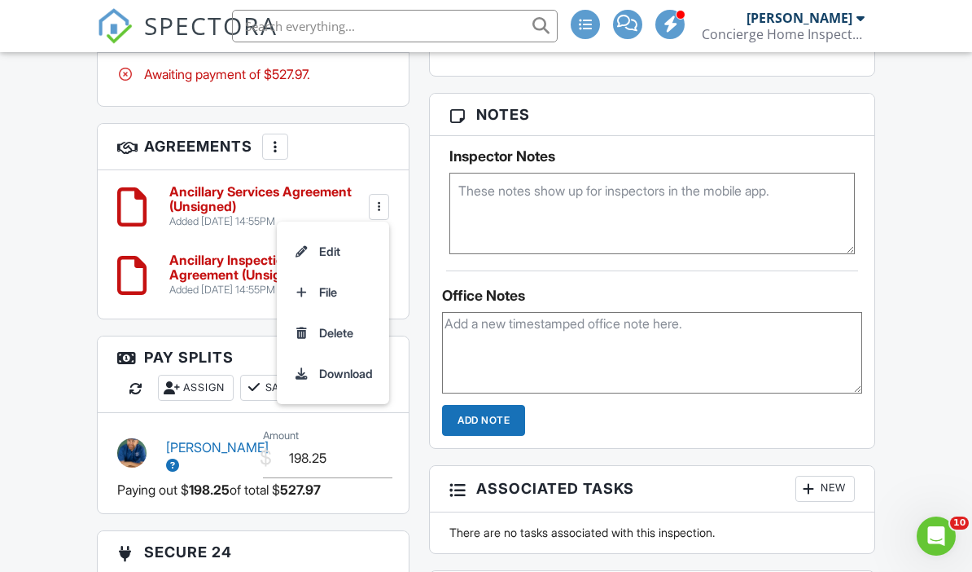
click at [331, 272] on li "File" at bounding box center [333, 292] width 93 height 41
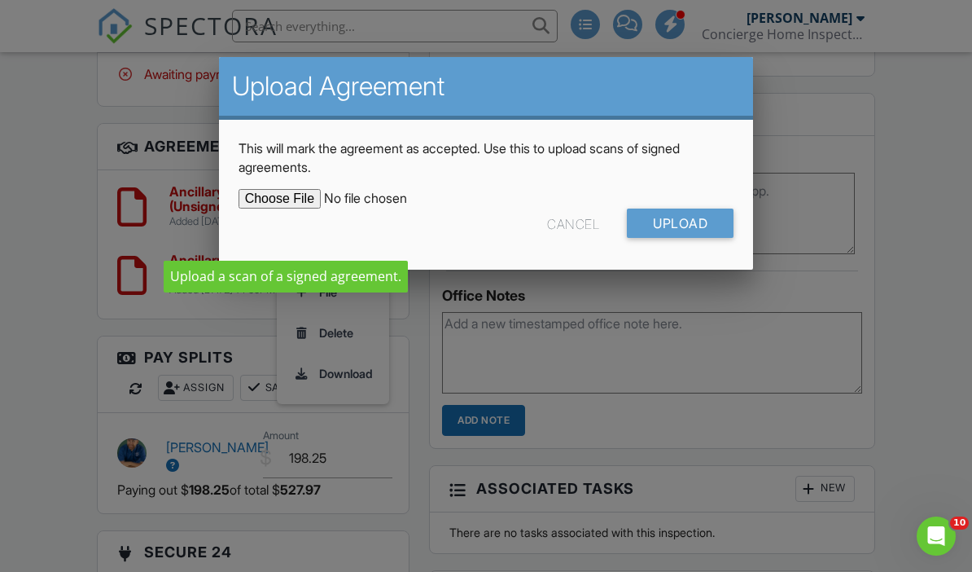
click at [680, 215] on input "Upload" at bounding box center [680, 222] width 107 height 29
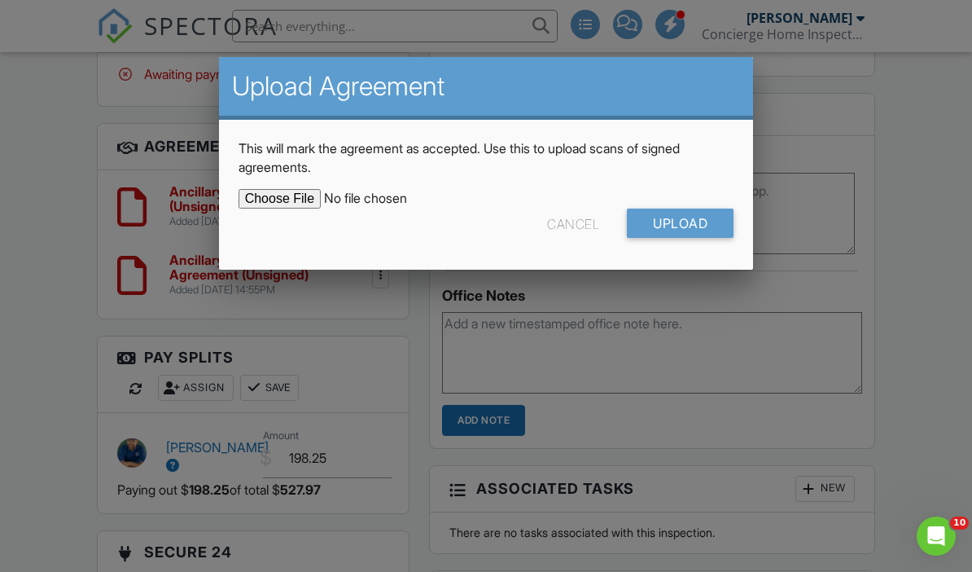
click at [927, 331] on div at bounding box center [486, 276] width 972 height 715
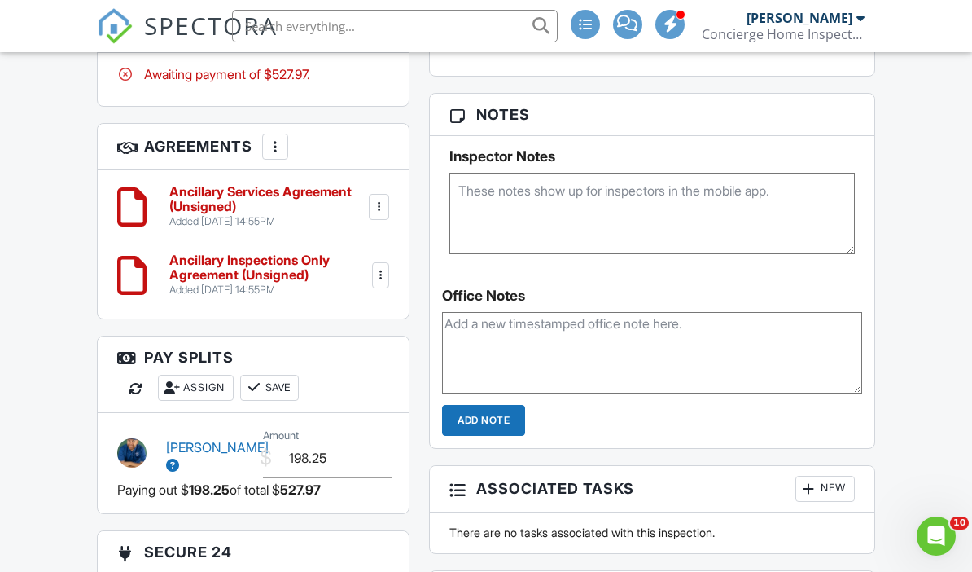
click at [383, 194] on div at bounding box center [379, 207] width 20 height 26
click at [338, 313] on li "Delete" at bounding box center [333, 333] width 93 height 41
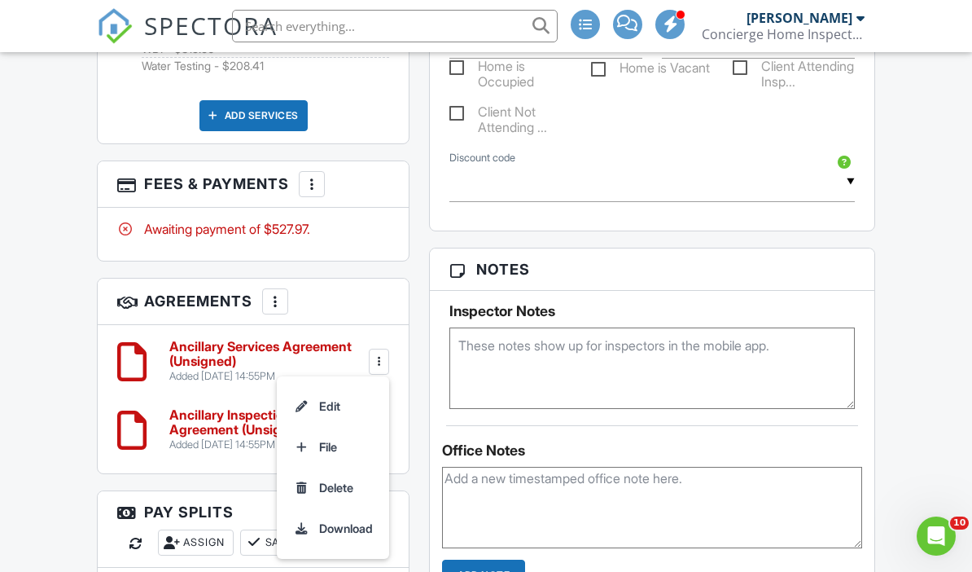
scroll to position [1083, 0]
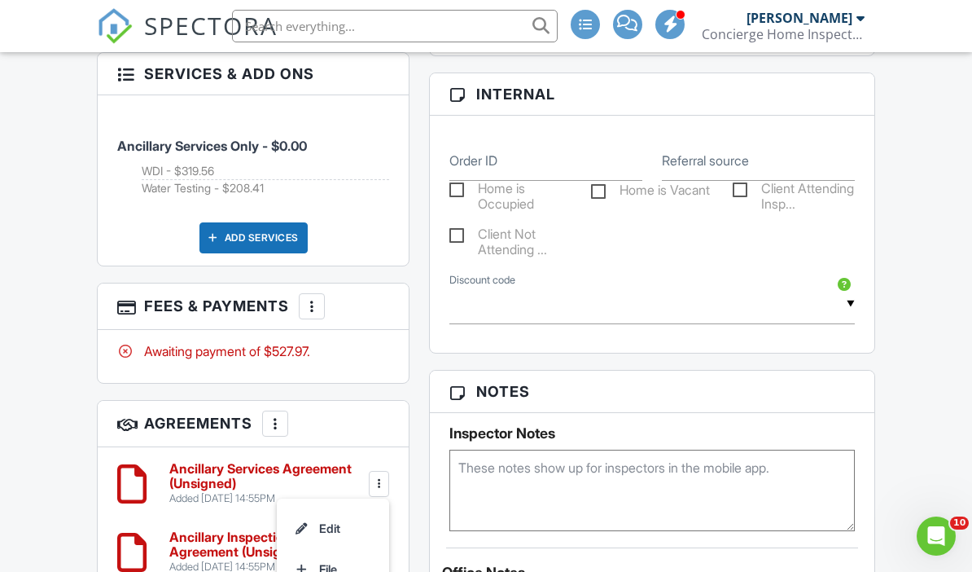
click at [325, 508] on li "Edit" at bounding box center [333, 528] width 93 height 41
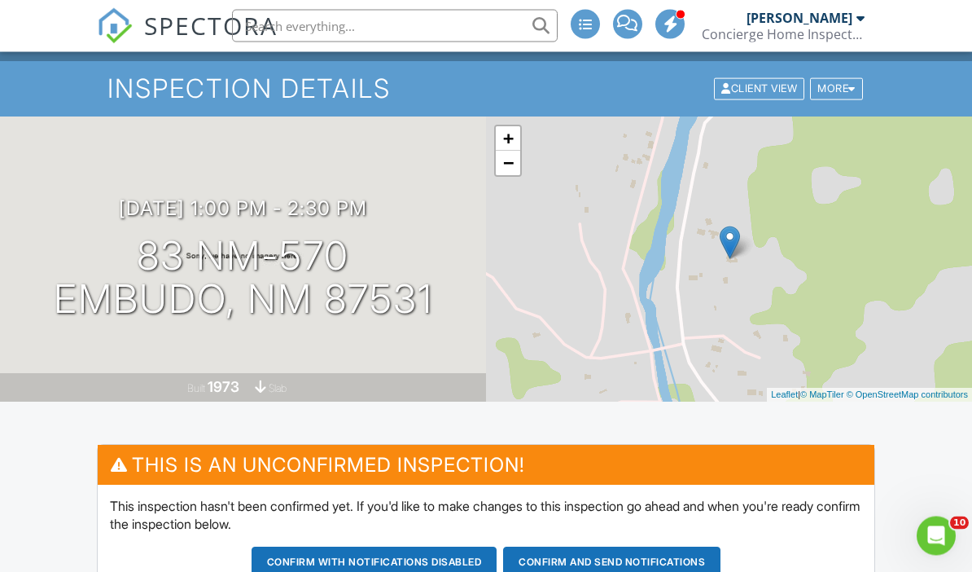
scroll to position [0, 0]
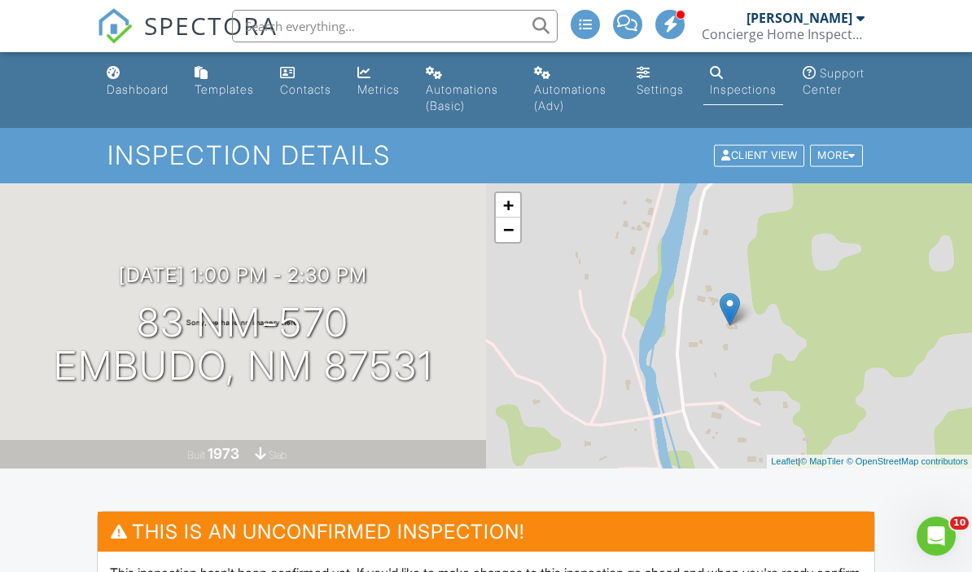
click at [119, 78] on div "Dashboard" at bounding box center [114, 72] width 14 height 13
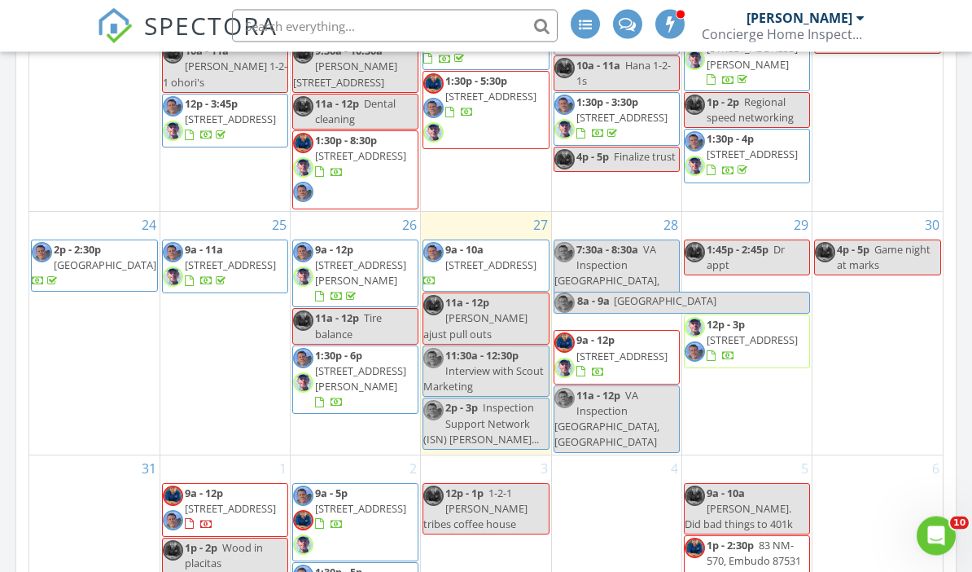
scroll to position [1444, 0]
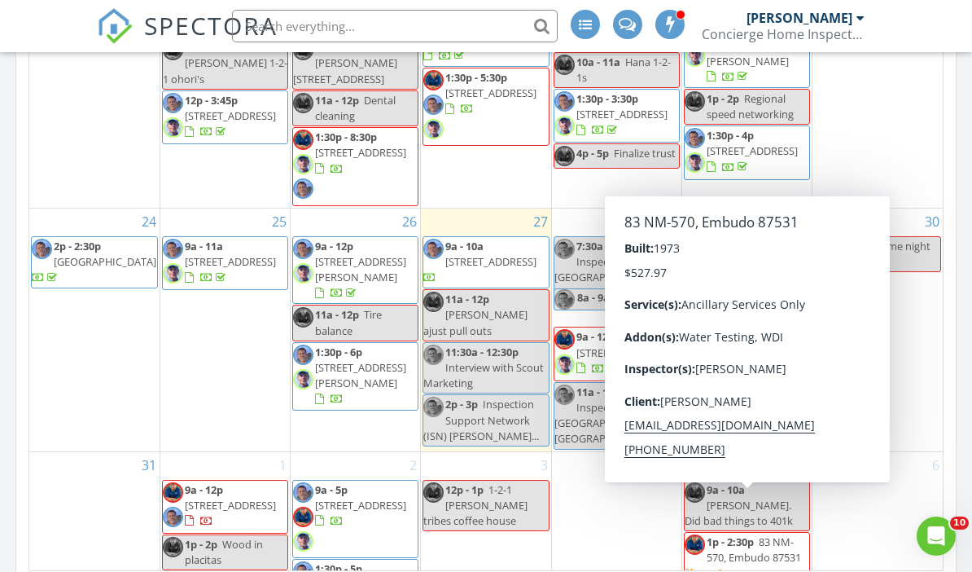
click at [753, 534] on span "1p - 2:30p" at bounding box center [730, 541] width 47 height 15
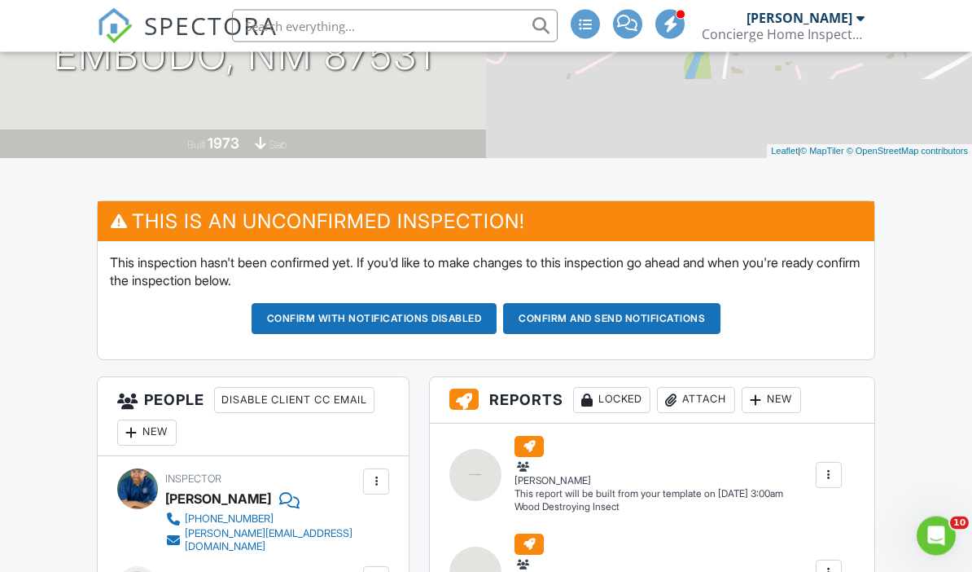
scroll to position [310, 0]
click at [497, 314] on button "Confirm and send notifications" at bounding box center [375, 318] width 246 height 31
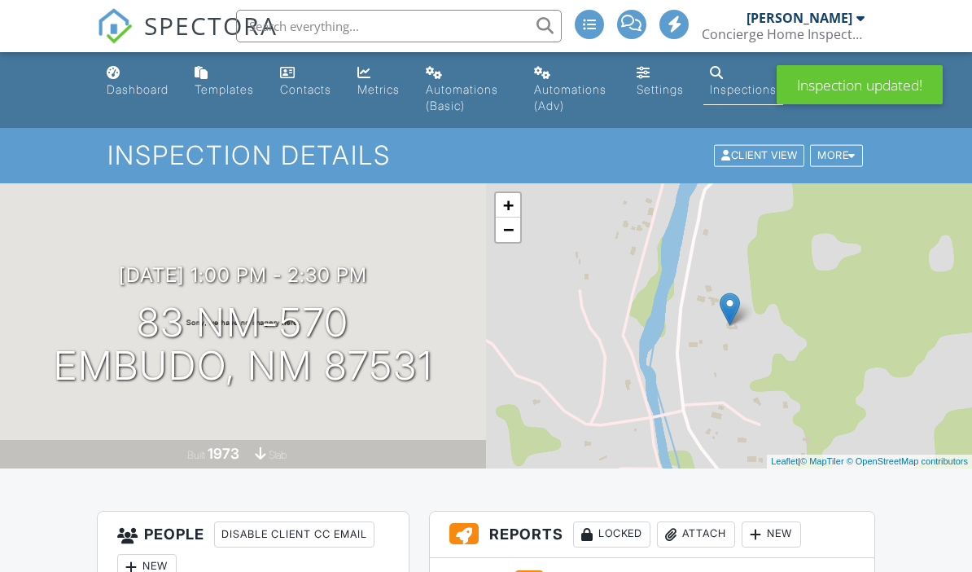
click at [143, 86] on div "Dashboard" at bounding box center [138, 89] width 62 height 14
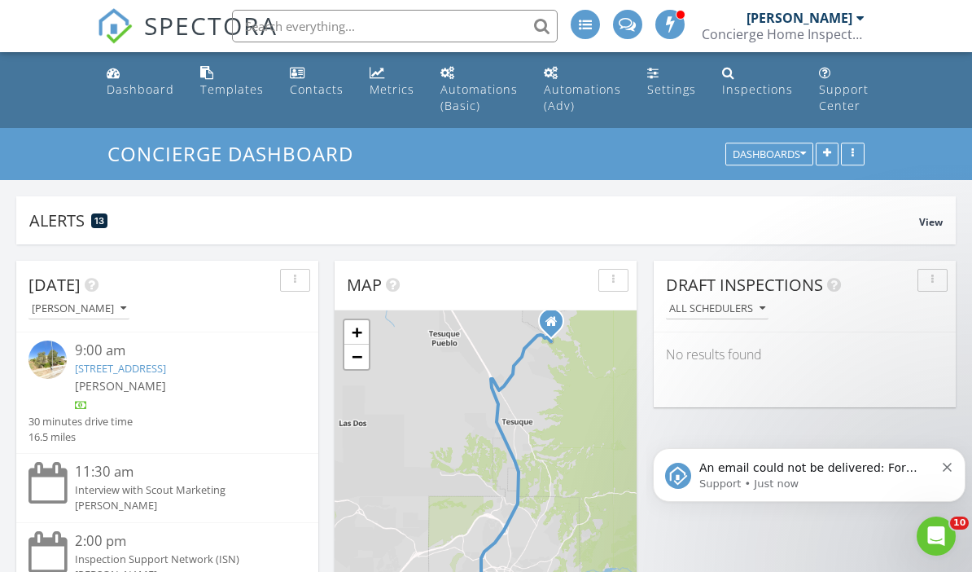
click at [233, 326] on div "Today Joseph Mahoney" at bounding box center [167, 297] width 302 height 72
click at [129, 89] on div "Dashboard" at bounding box center [141, 88] width 68 height 15
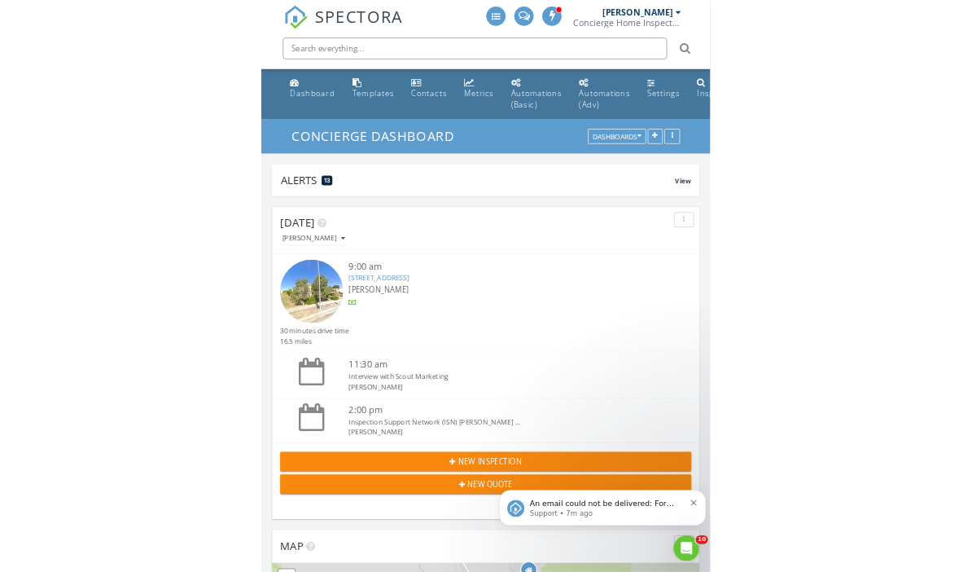
scroll to position [8, 8]
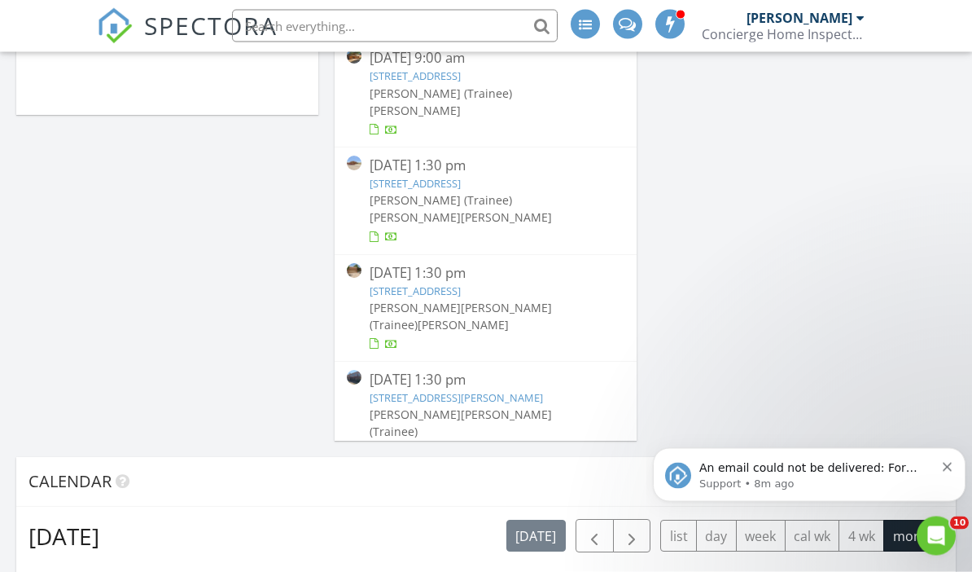
scroll to position [781, 0]
